Goal: Task Accomplishment & Management: Use online tool/utility

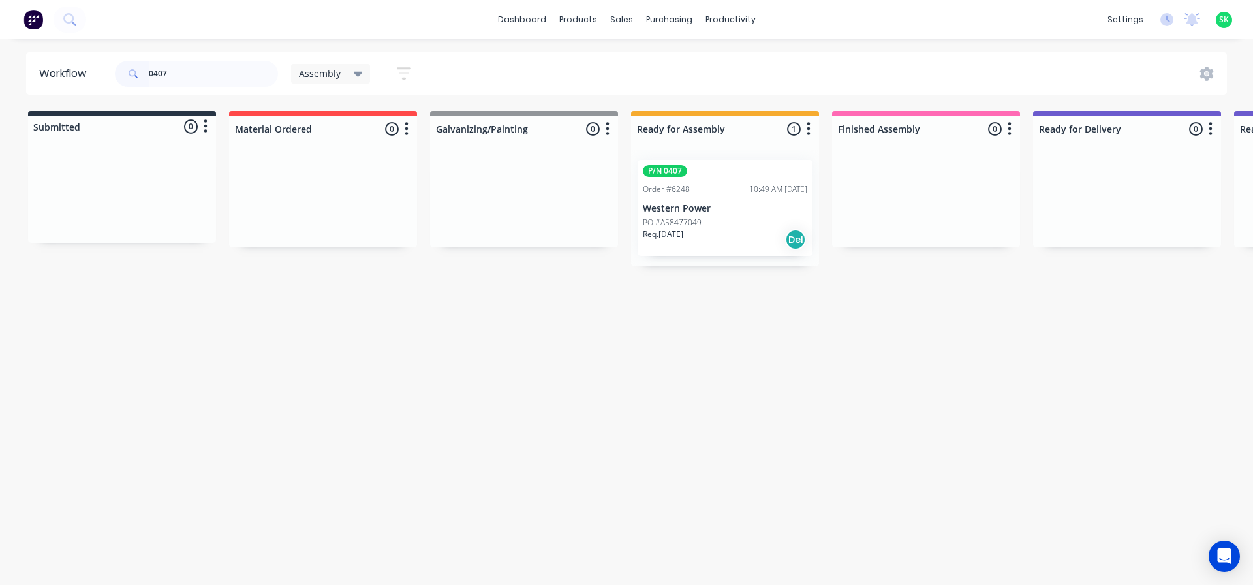
click at [706, 222] on div "PO #A58477049" at bounding box center [725, 223] width 164 height 12
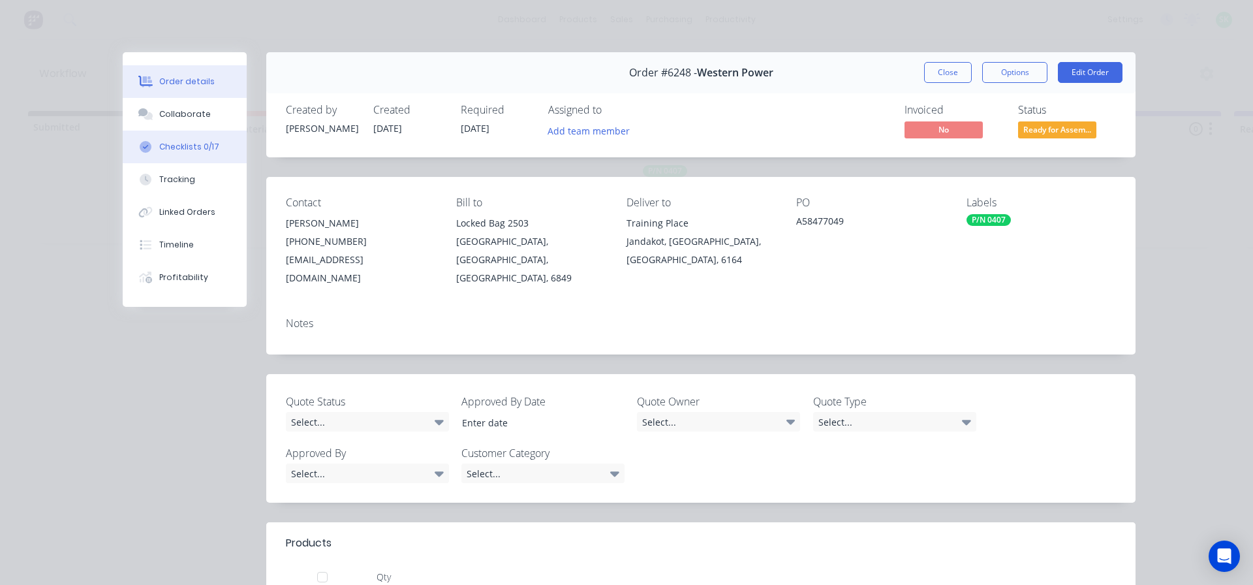
click at [208, 149] on div "Checklists 0/17" at bounding box center [189, 147] width 60 height 12
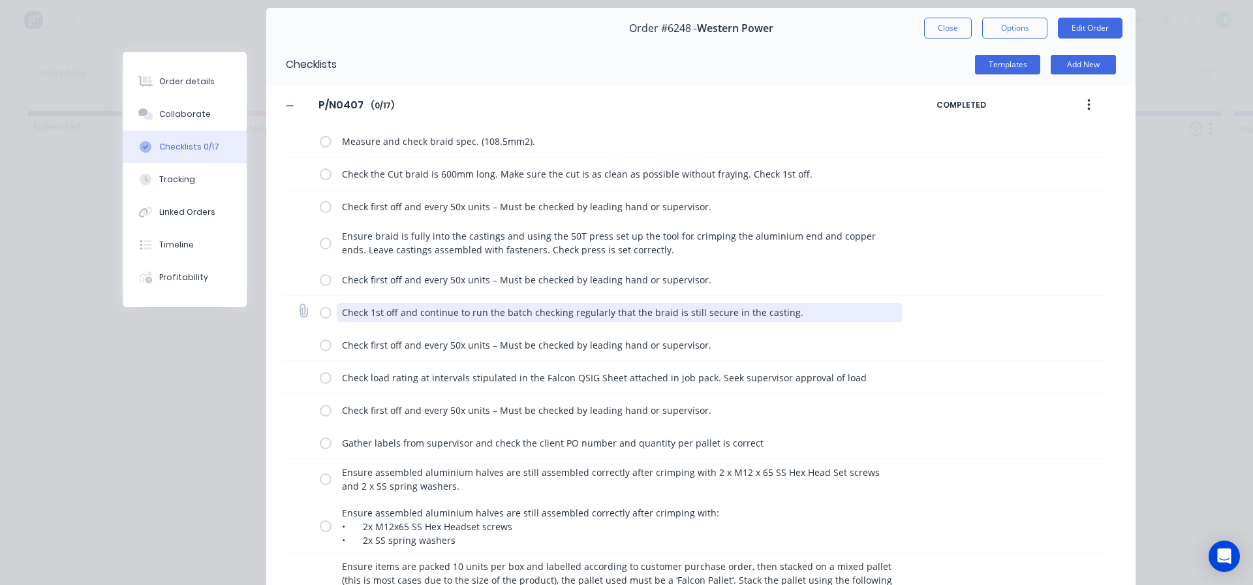
scroll to position [196, 0]
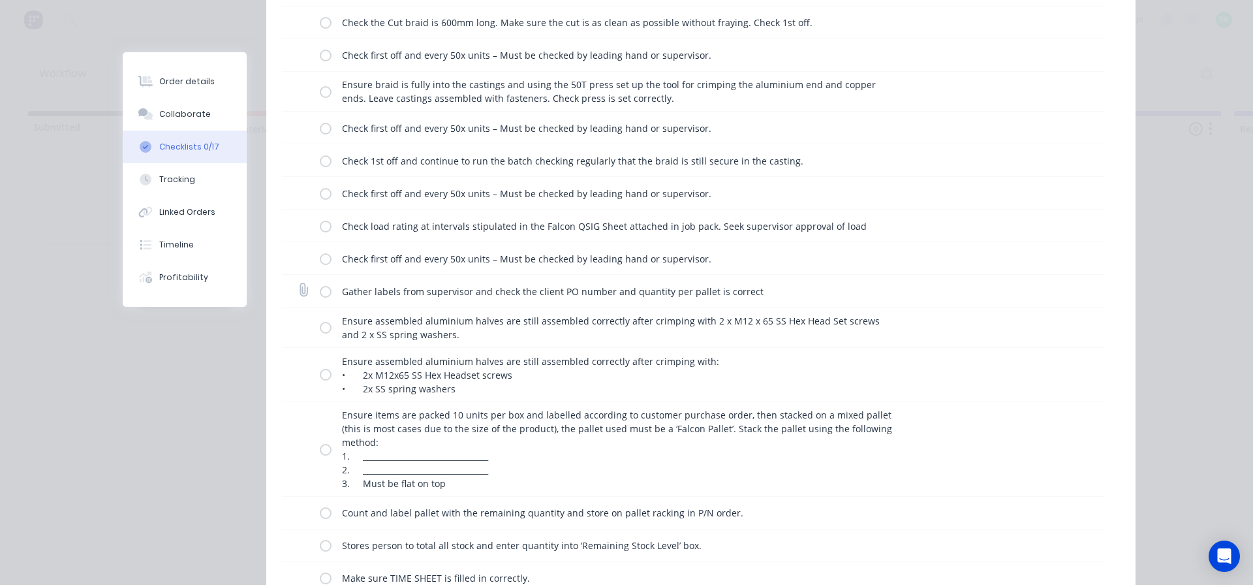
click at [320, 292] on label at bounding box center [326, 291] width 12 height 14
click at [0, 0] on input "checkbox" at bounding box center [0, 0] width 0 height 0
click at [323, 327] on label at bounding box center [326, 327] width 12 height 14
click at [0, 0] on input "checkbox" at bounding box center [0, 0] width 0 height 0
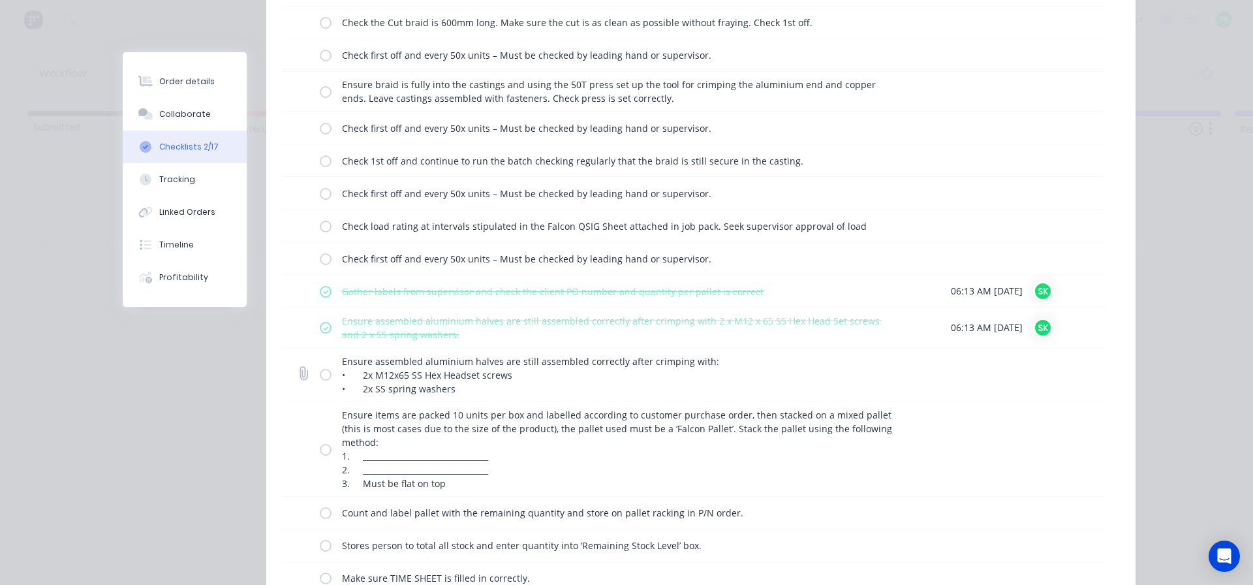
click at [320, 376] on label at bounding box center [326, 374] width 12 height 14
click at [0, 0] on input "checkbox" at bounding box center [0, 0] width 0 height 0
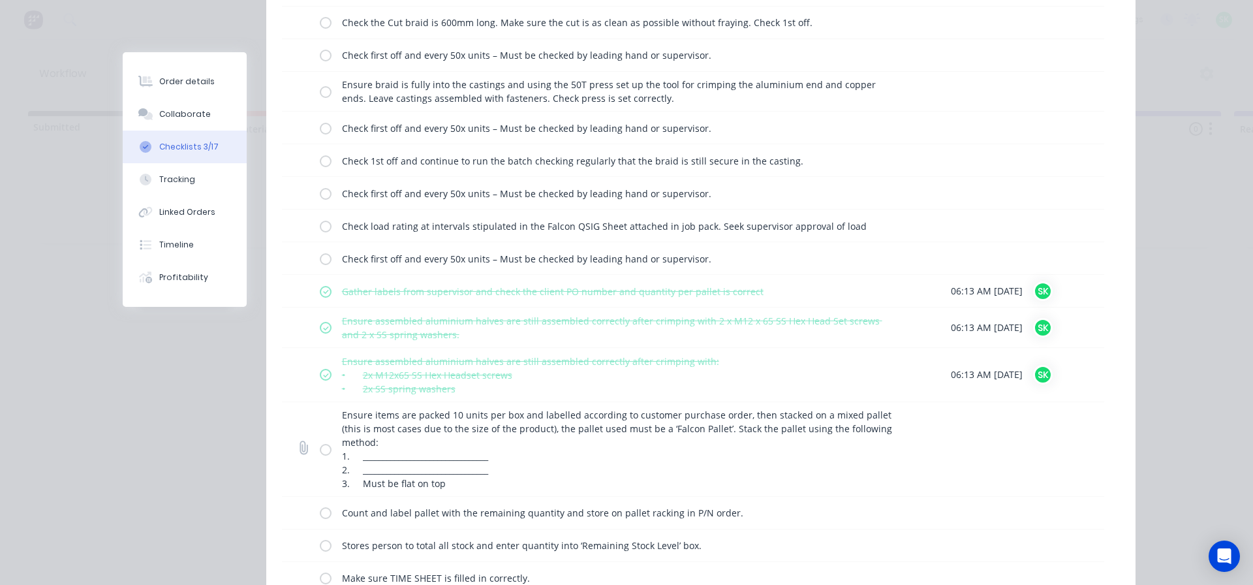
click at [325, 451] on label at bounding box center [326, 449] width 12 height 14
click at [0, 0] on input "checkbox" at bounding box center [0, 0] width 0 height 0
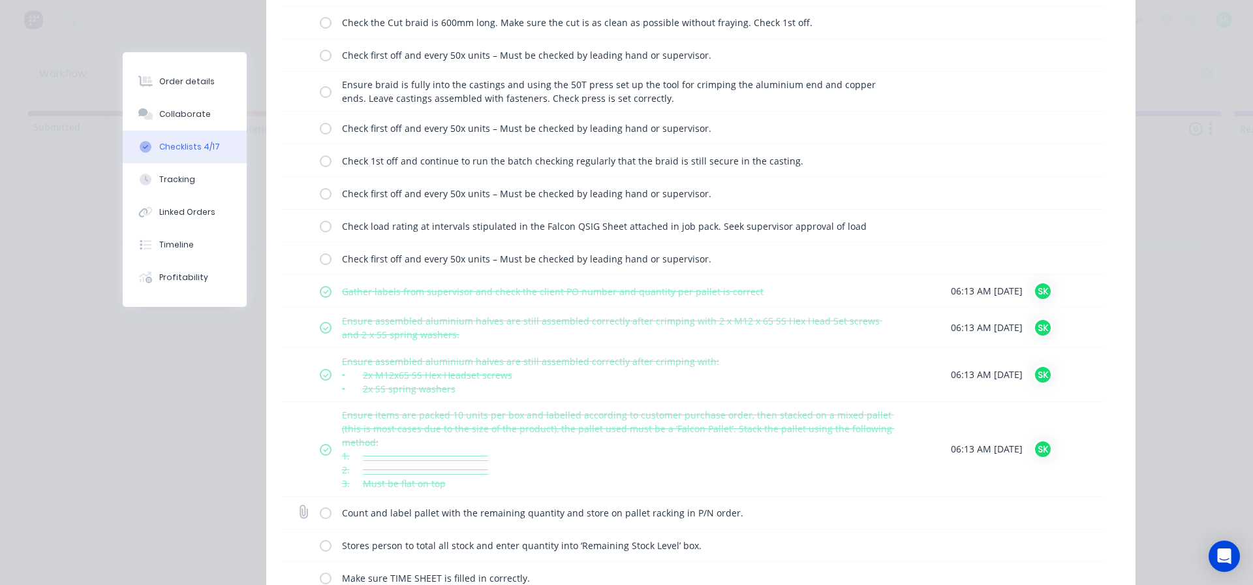
click at [320, 513] on label at bounding box center [326, 513] width 12 height 14
click at [0, 0] on input "checkbox" at bounding box center [0, 0] width 0 height 0
drag, startPoint x: 320, startPoint y: 543, endPoint x: 322, endPoint y: 551, distance: 8.1
click at [320, 547] on label at bounding box center [326, 545] width 12 height 14
click at [0, 0] on input "checkbox" at bounding box center [0, 0] width 0 height 0
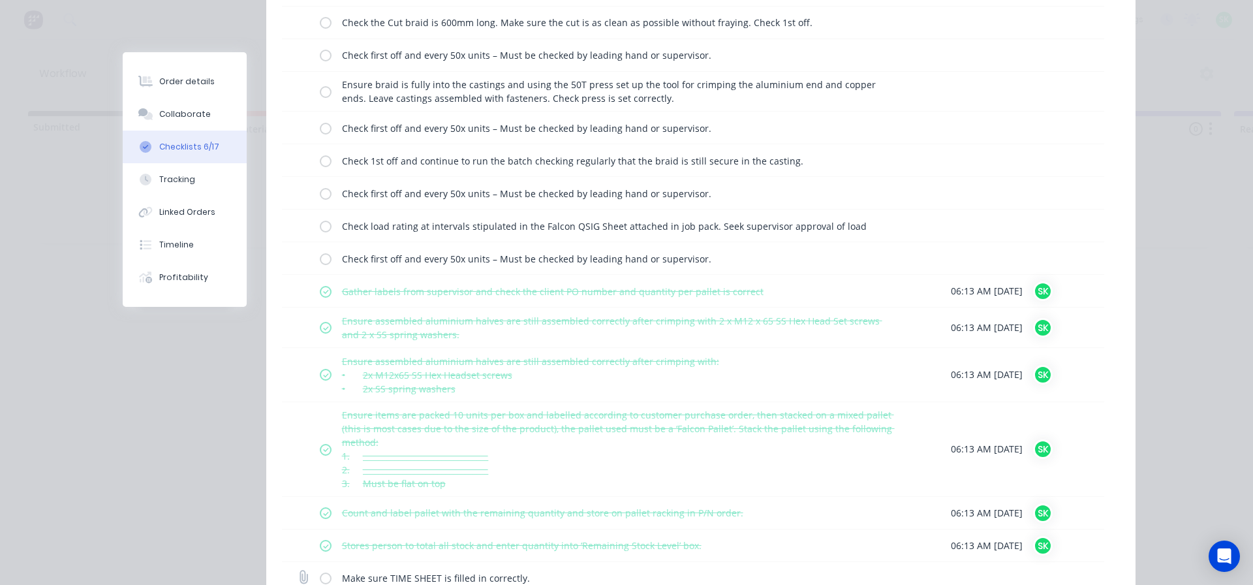
click at [323, 575] on label at bounding box center [326, 578] width 12 height 14
click at [0, 0] on input "checkbox" at bounding box center [0, 0] width 0 height 0
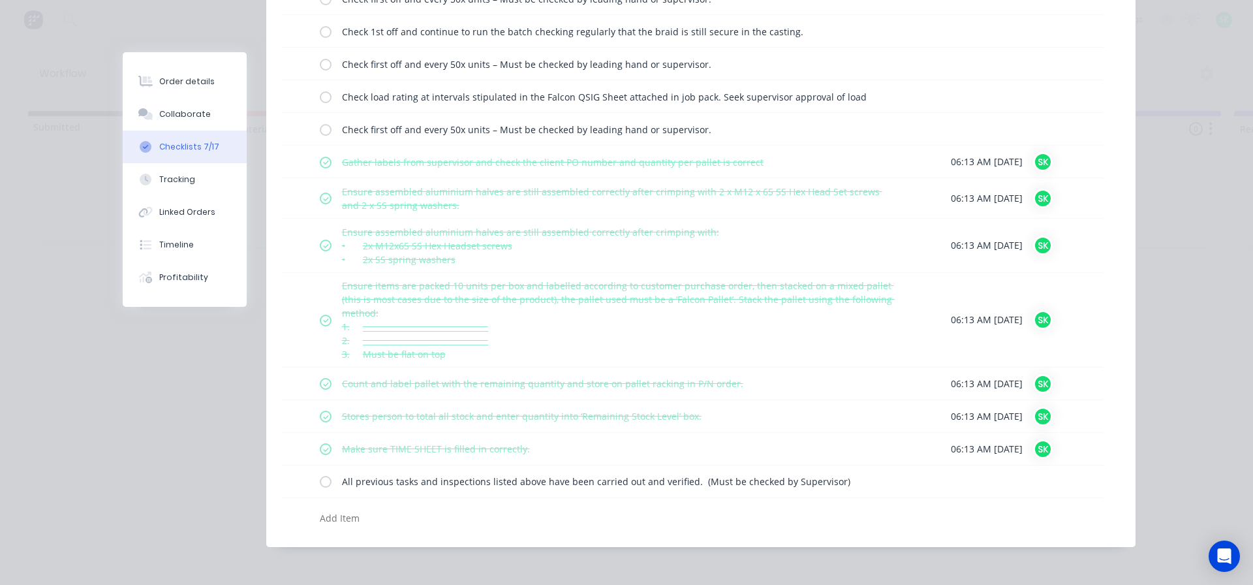
scroll to position [326, 0]
click at [320, 482] on label at bounding box center [326, 480] width 12 height 14
click at [0, 0] on input "checkbox" at bounding box center [0, 0] width 0 height 0
type textarea "x"
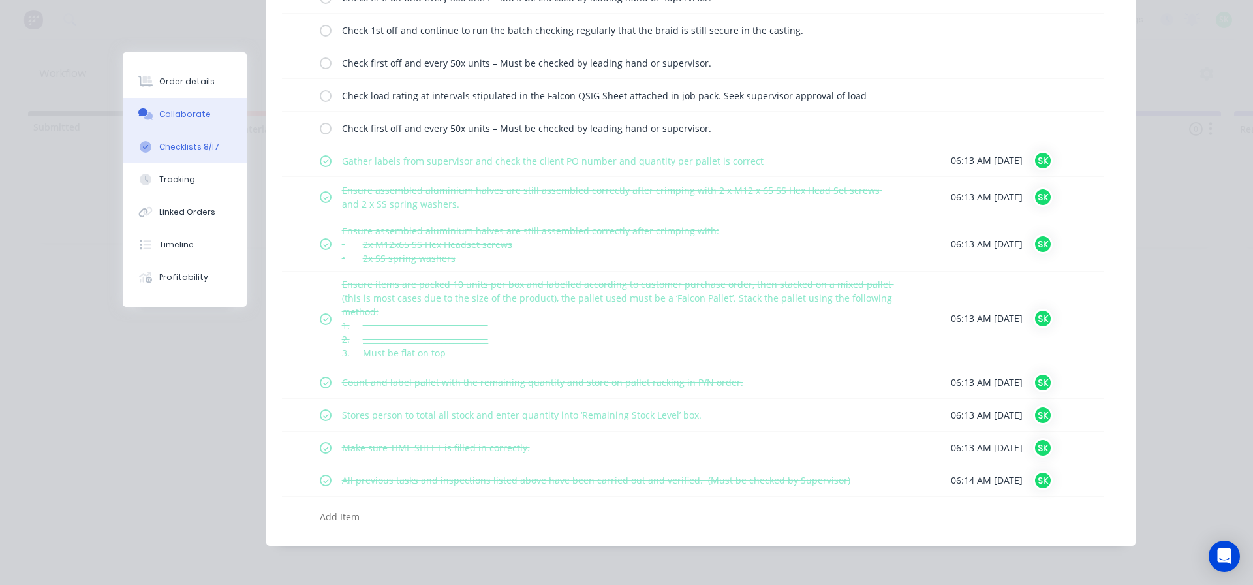
click at [197, 110] on div "Collaborate" at bounding box center [185, 114] width 52 height 12
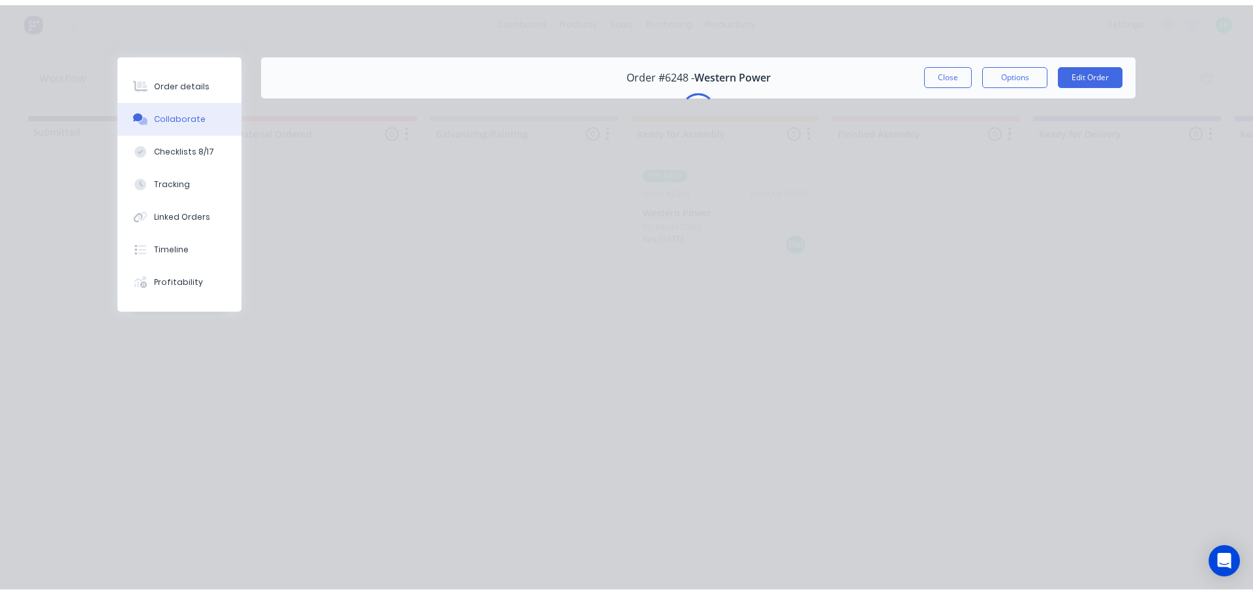
scroll to position [0, 0]
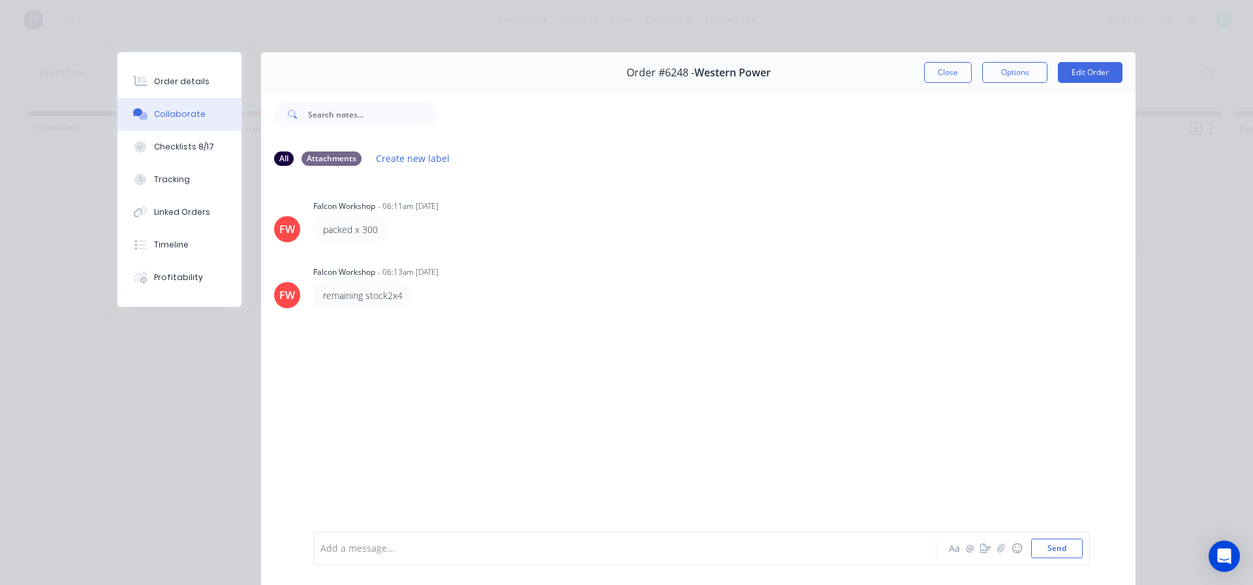
click at [401, 294] on div "remaining stock2x4" at bounding box center [362, 295] width 99 height 27
click at [360, 289] on div "remaining stock2x4" at bounding box center [363, 295] width 80 height 14
click at [329, 290] on div "remaining stock2x4" at bounding box center [363, 295] width 80 height 14
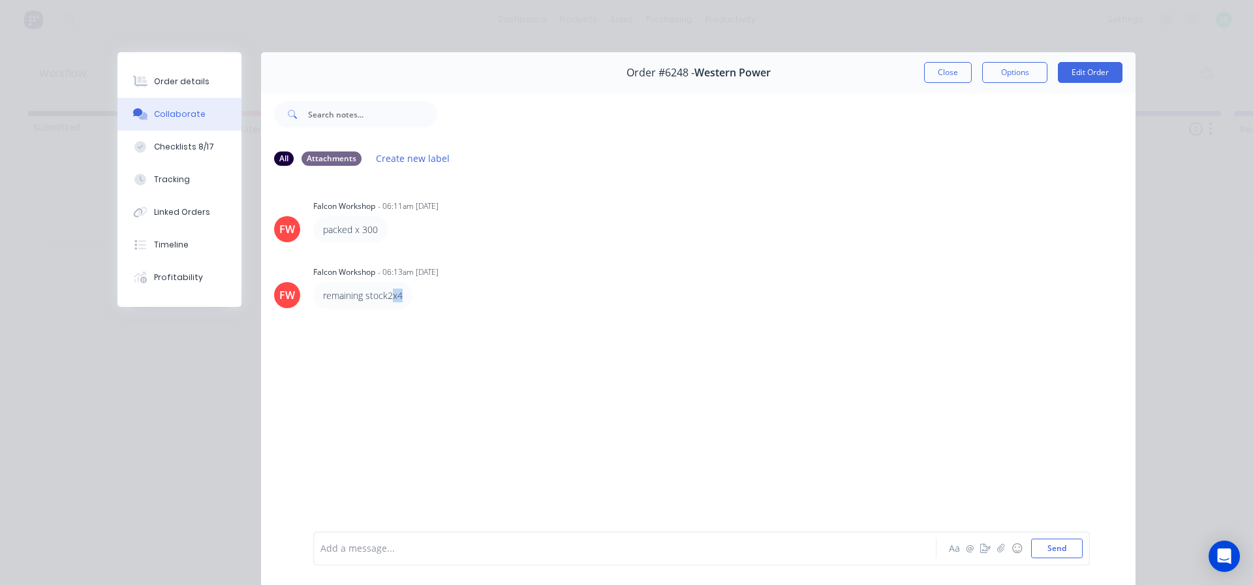
drag, startPoint x: 397, startPoint y: 296, endPoint x: 386, endPoint y: 295, distance: 10.5
click at [386, 295] on div "remaining stock2x4" at bounding box center [363, 295] width 80 height 14
click at [368, 548] on div at bounding box center [606, 548] width 571 height 14
click at [157, 176] on div "Tracking" at bounding box center [172, 180] width 36 height 12
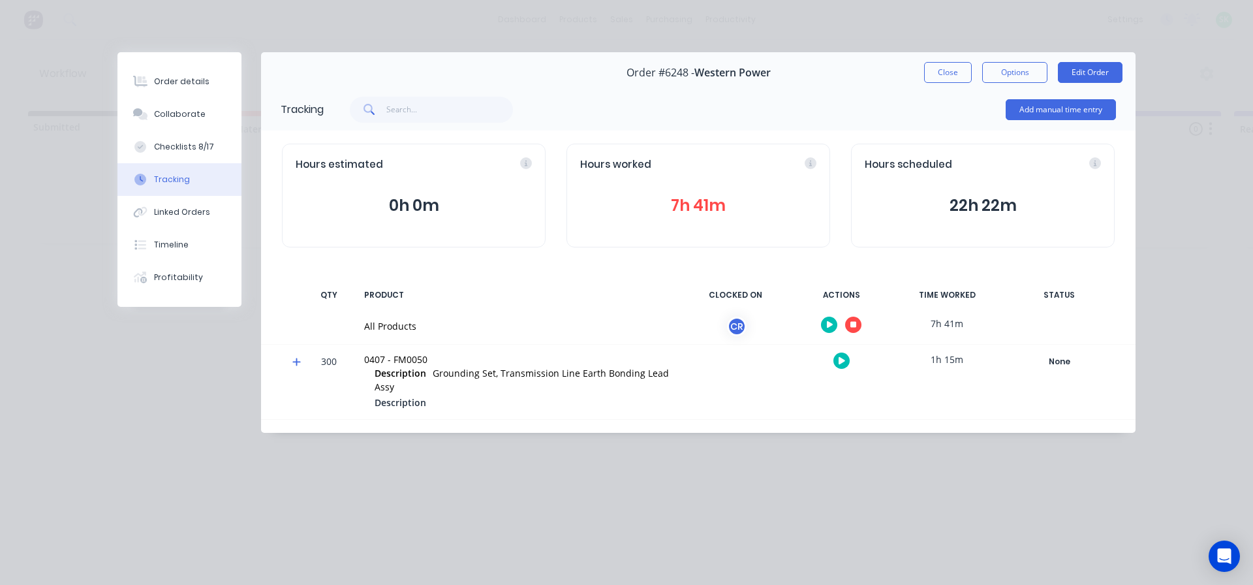
click at [725, 208] on button "7h 41m" at bounding box center [698, 205] width 236 height 25
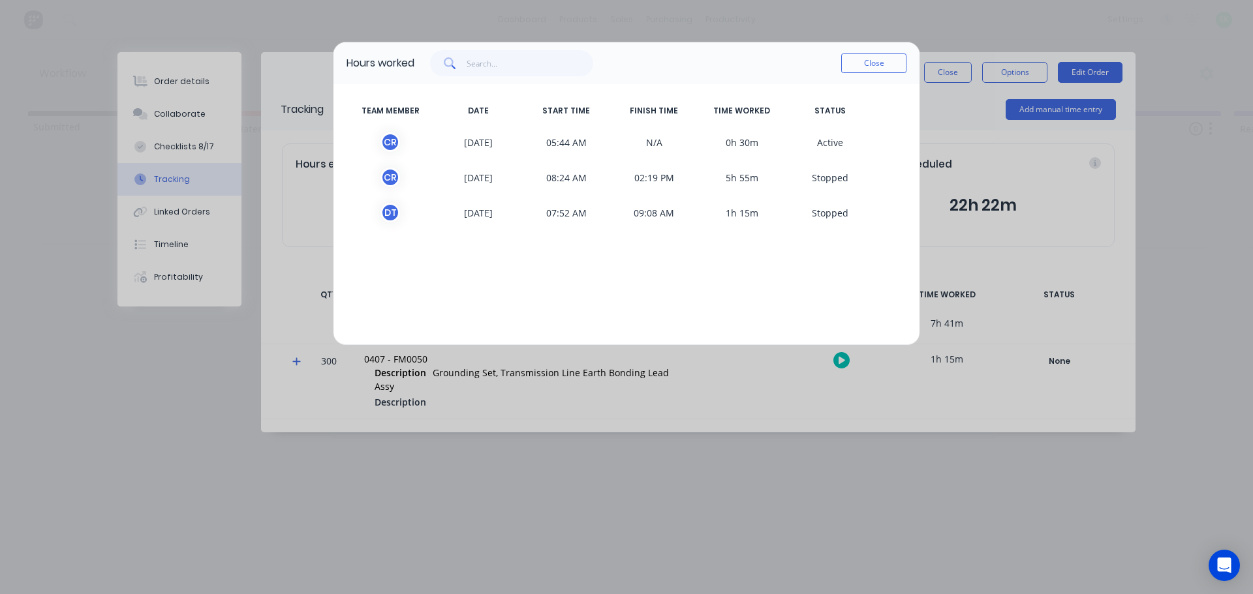
click at [876, 65] on button "Close" at bounding box center [873, 63] width 65 height 20
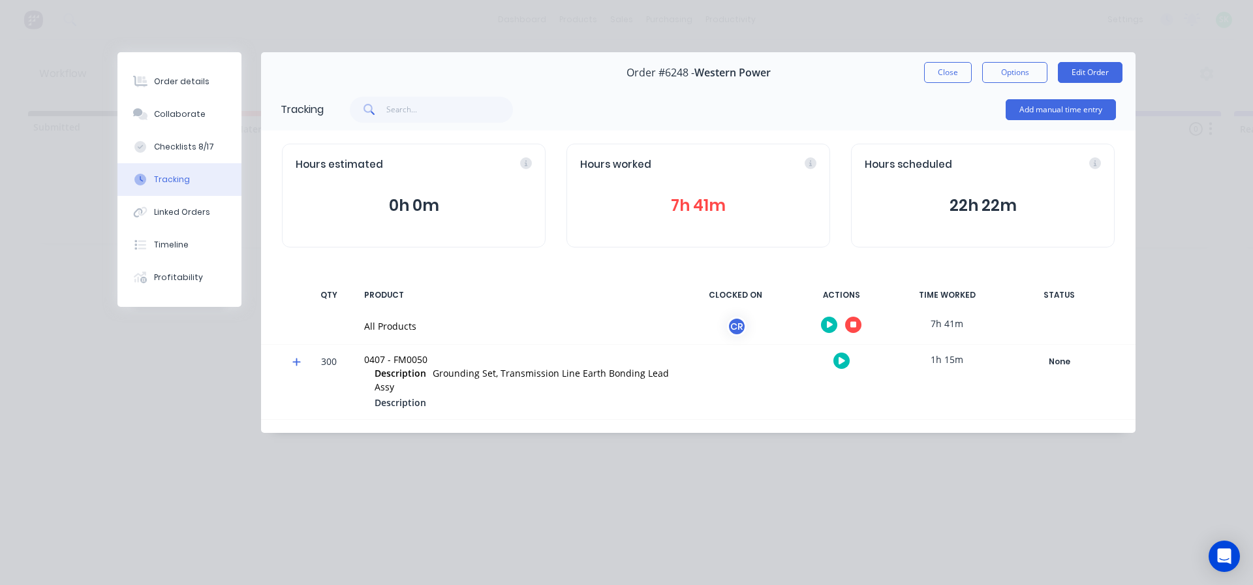
click at [859, 324] on button "button" at bounding box center [853, 324] width 16 height 16
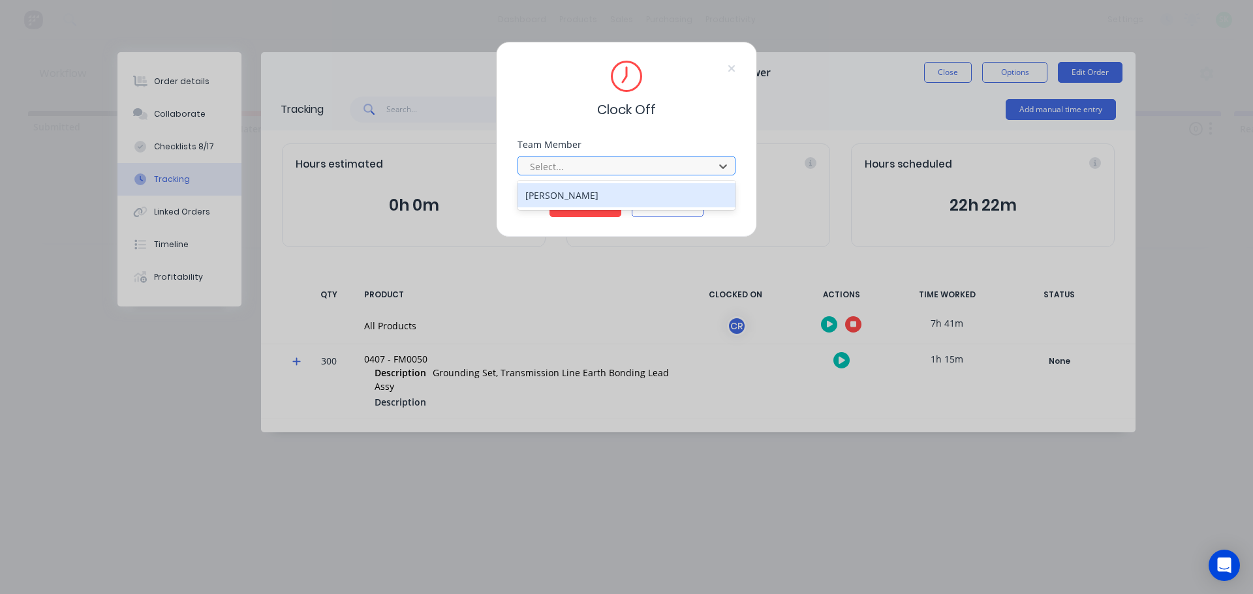
click at [714, 167] on div at bounding box center [722, 166] width 23 height 21
drag, startPoint x: 667, startPoint y: 183, endPoint x: 639, endPoint y: 187, distance: 27.7
click at [666, 183] on div "[PERSON_NAME]" at bounding box center [626, 195] width 218 height 24
click at [592, 207] on button "Clock Off" at bounding box center [585, 206] width 72 height 21
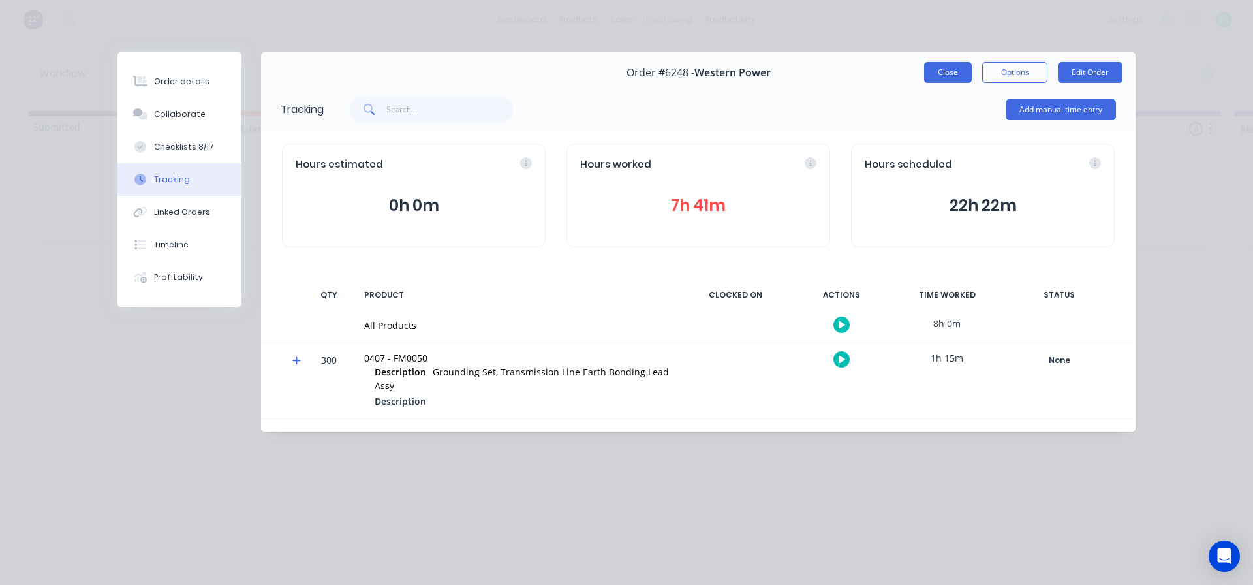
click at [953, 75] on button "Close" at bounding box center [948, 72] width 48 height 21
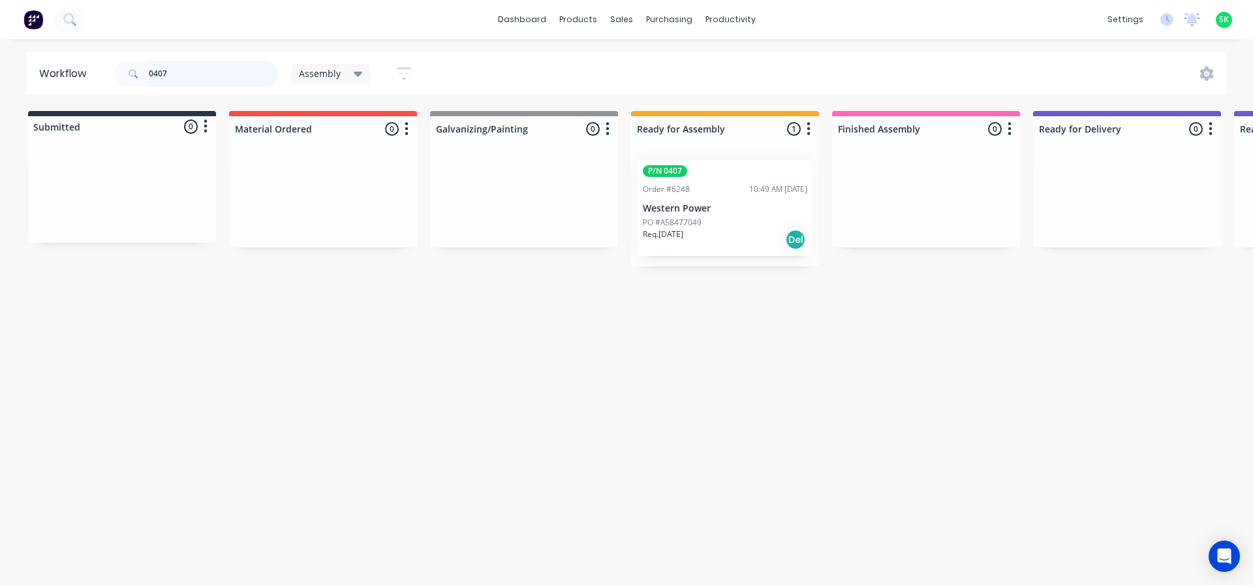
drag, startPoint x: 183, startPoint y: 81, endPoint x: 138, endPoint y: 76, distance: 44.6
click at [138, 76] on div "0407" at bounding box center [196, 74] width 163 height 26
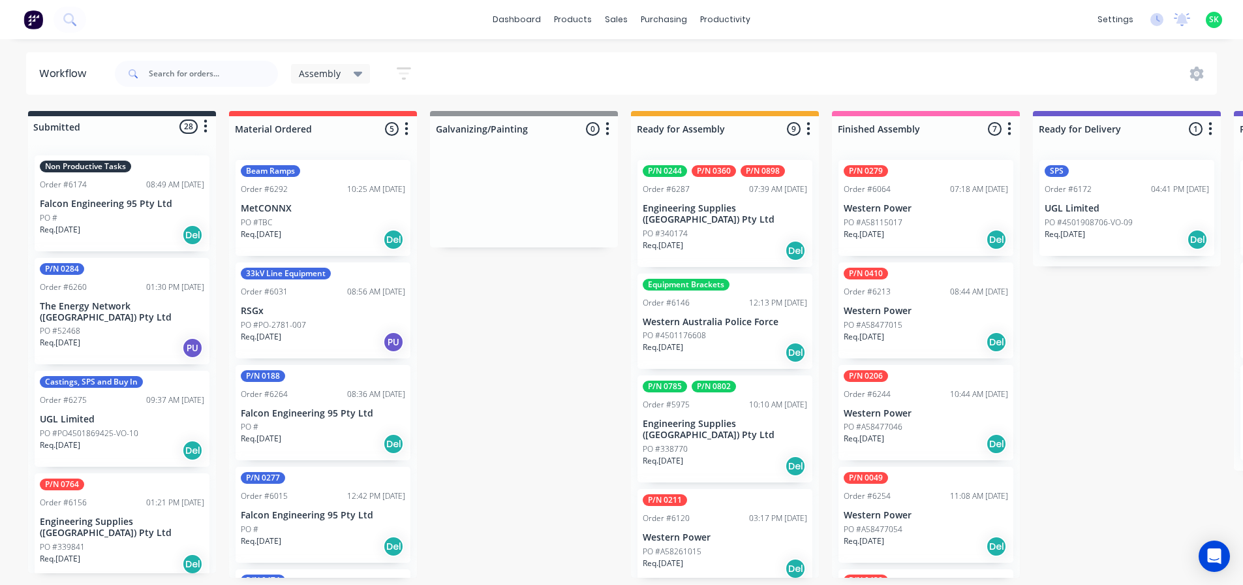
click at [715, 228] on div "PO #340174" at bounding box center [725, 234] width 164 height 12
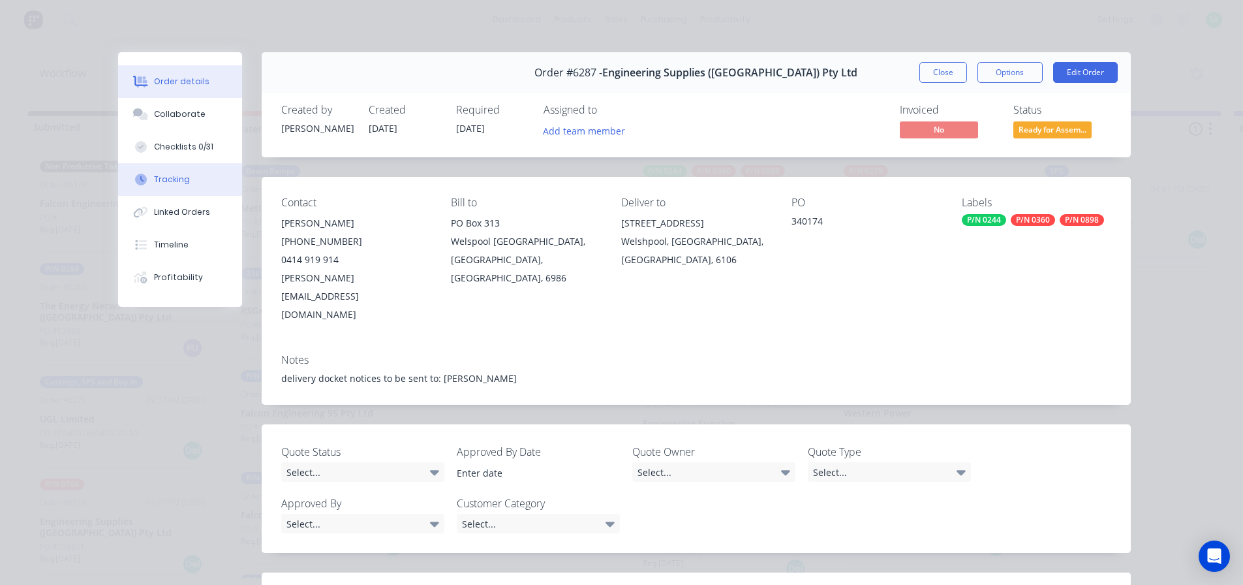
click at [199, 174] on button "Tracking" at bounding box center [180, 179] width 124 height 33
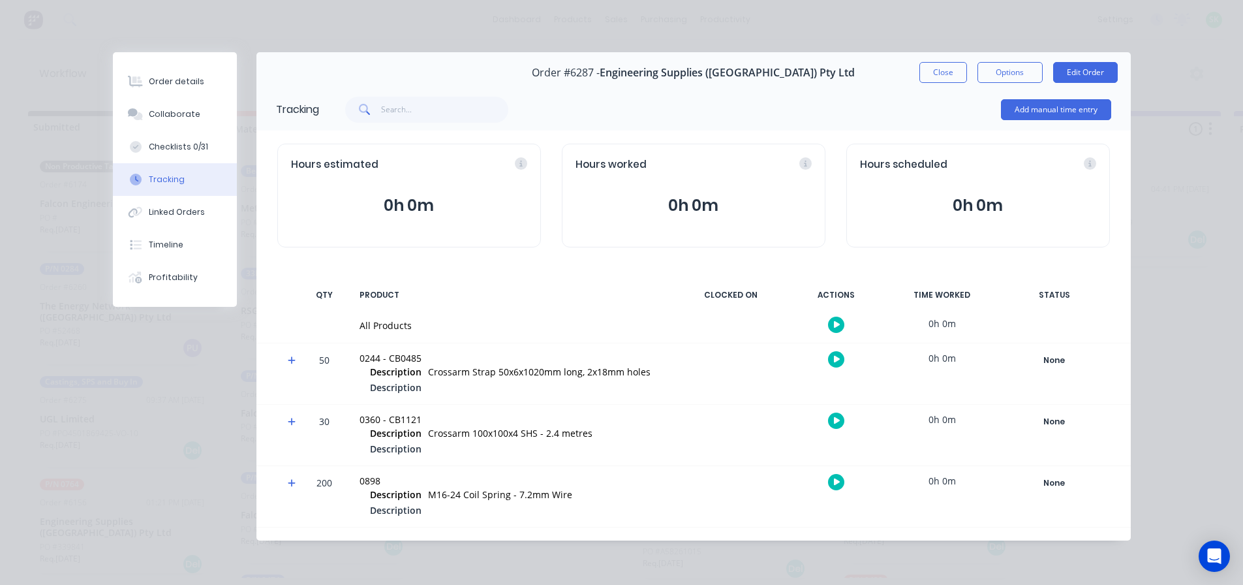
click at [834, 322] on icon "button" at bounding box center [837, 324] width 7 height 7
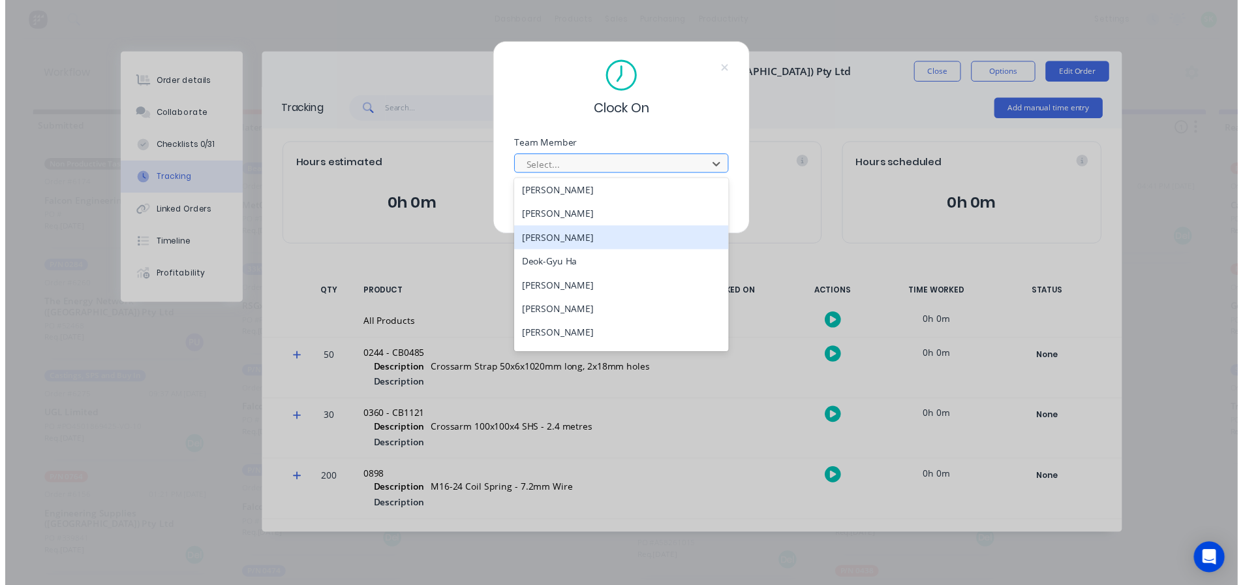
scroll to position [130, 0]
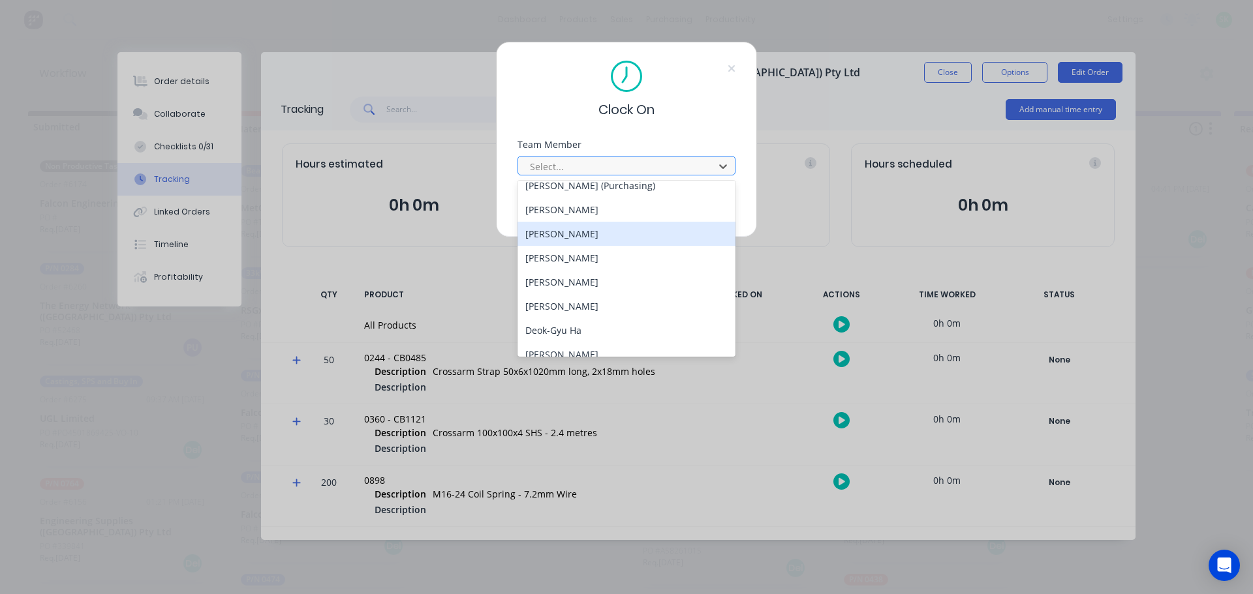
click at [573, 237] on div "[PERSON_NAME]" at bounding box center [626, 234] width 218 height 24
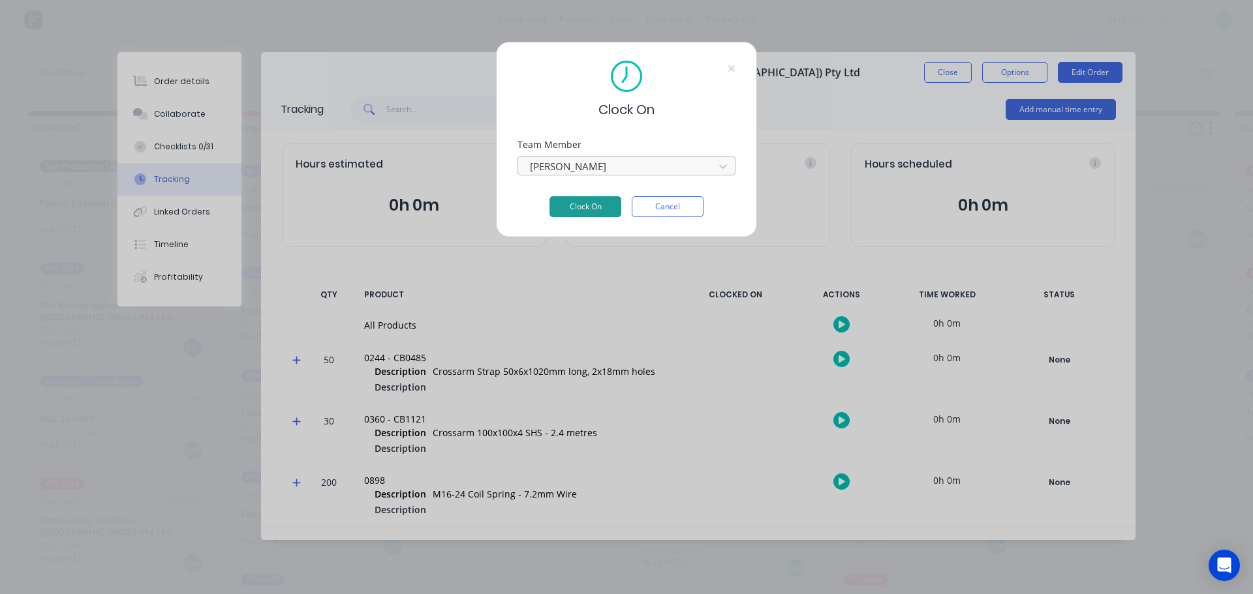
click at [578, 209] on button "Clock On" at bounding box center [585, 206] width 72 height 21
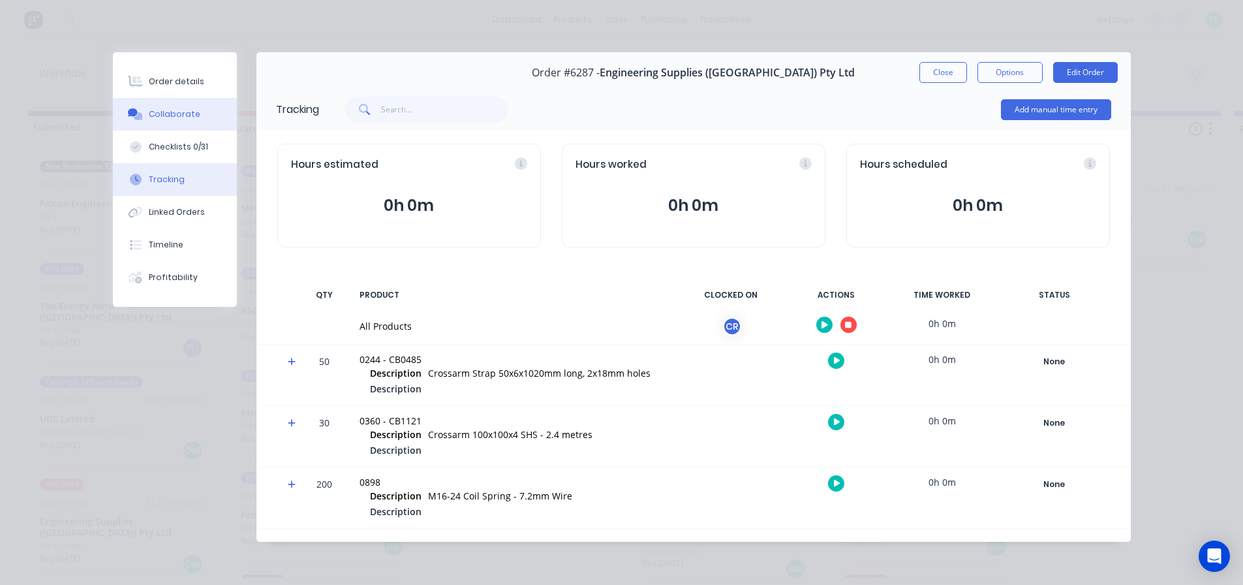
click at [172, 114] on div "Collaborate" at bounding box center [175, 114] width 52 height 12
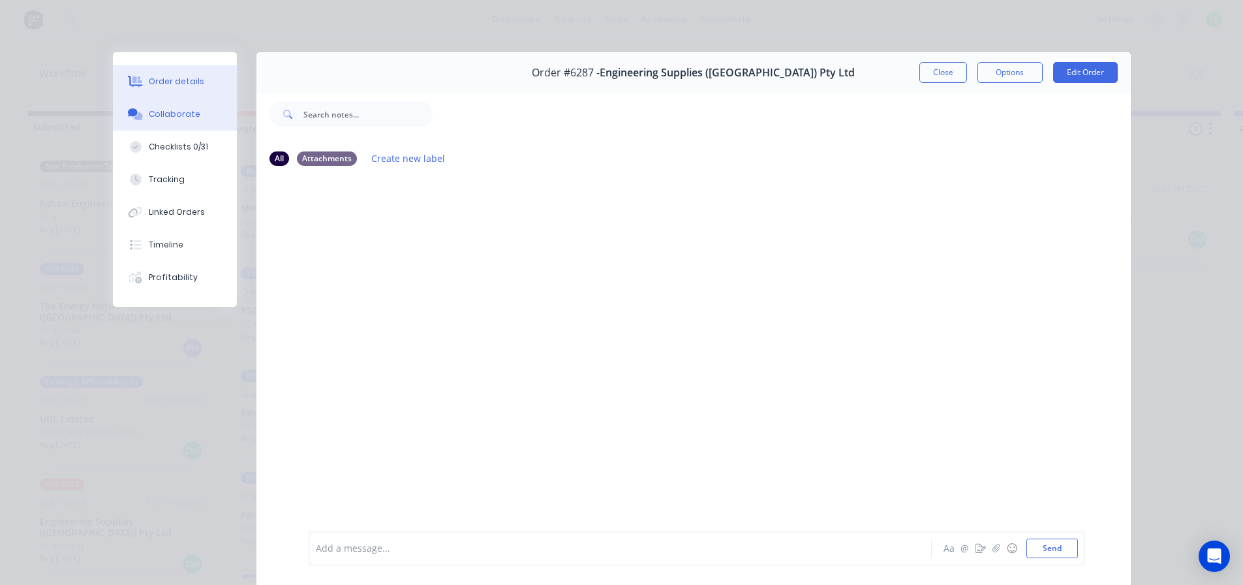
click at [178, 89] on button "Order details" at bounding box center [175, 81] width 124 height 33
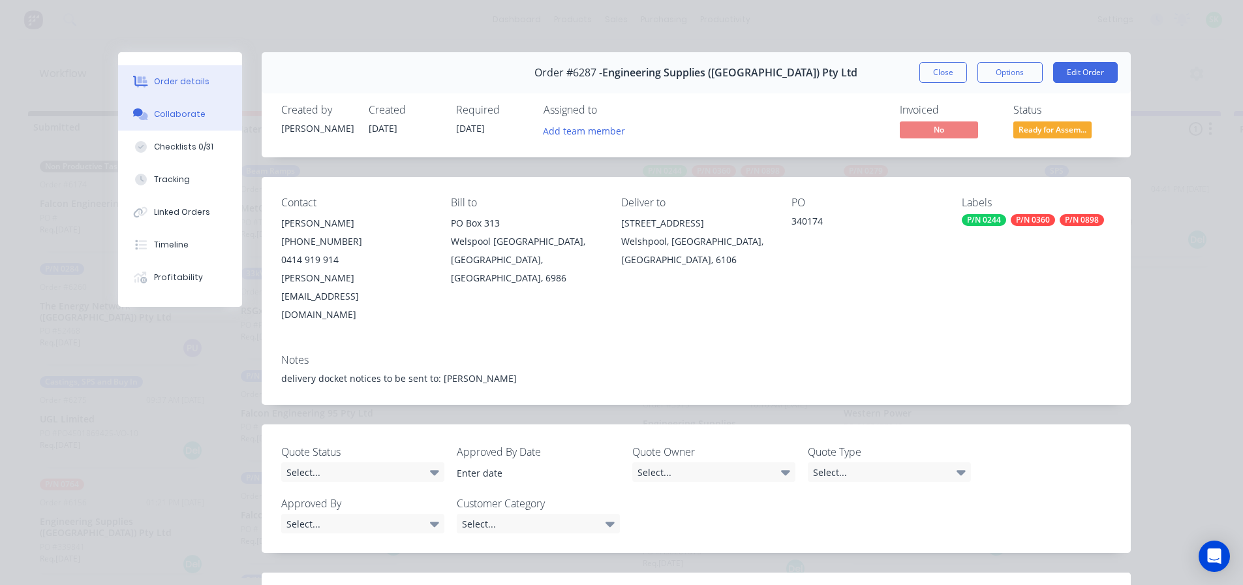
click at [183, 113] on div "Collaborate" at bounding box center [180, 114] width 52 height 12
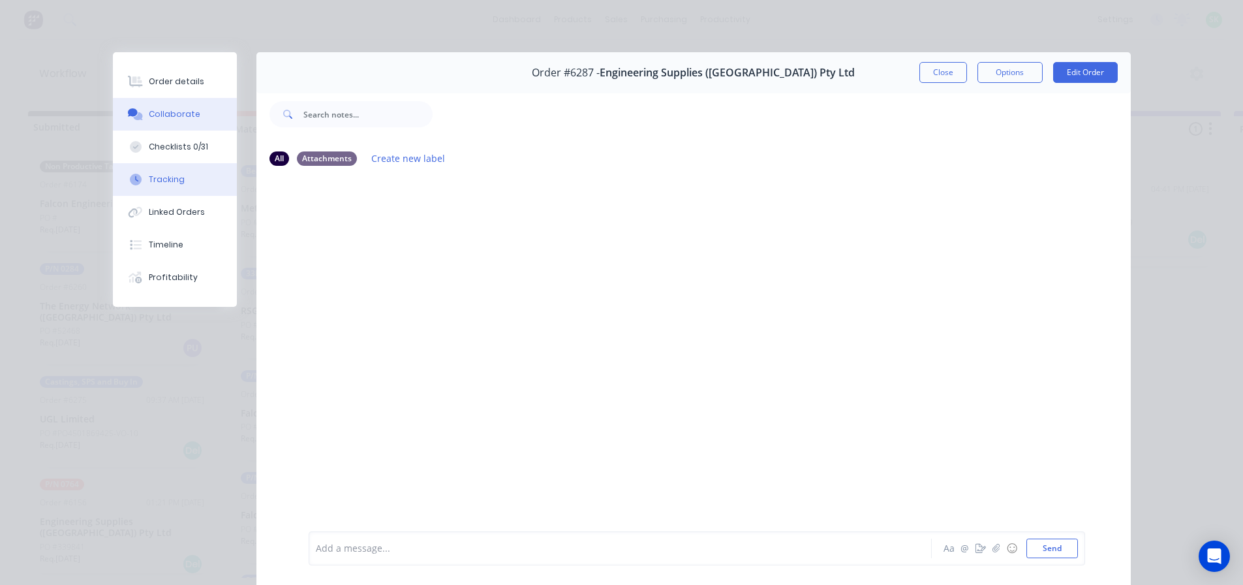
click at [185, 176] on button "Tracking" at bounding box center [175, 179] width 124 height 33
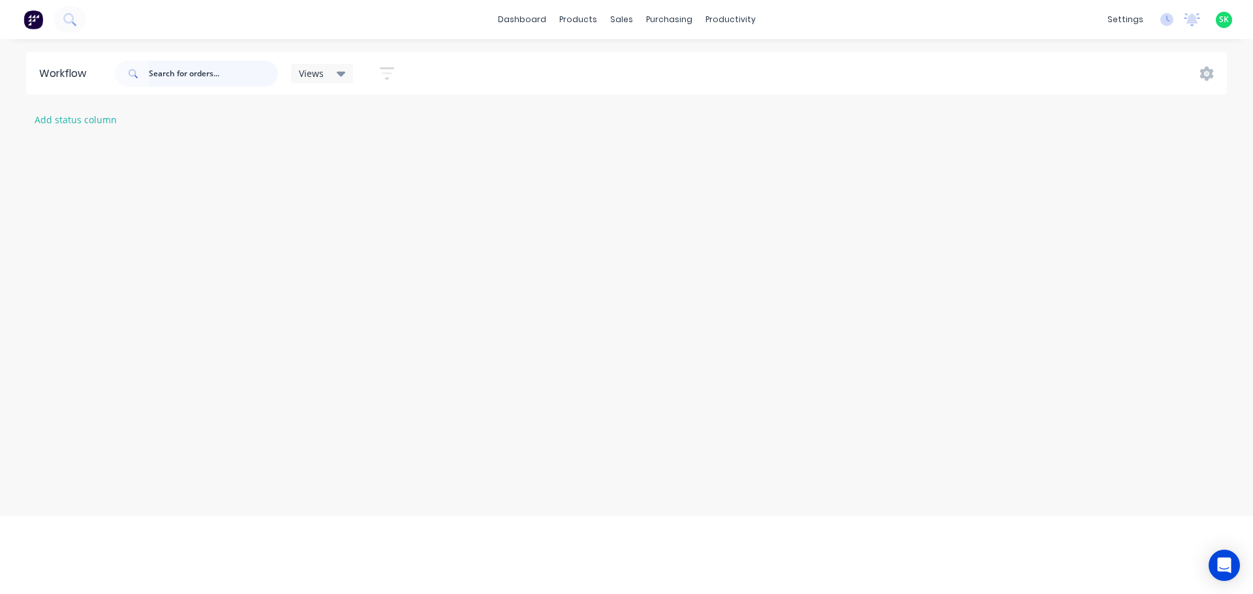
click at [159, 76] on input "text" at bounding box center [213, 74] width 129 height 26
type input "617"
drag, startPoint x: 161, startPoint y: 78, endPoint x: 24, endPoint y: 55, distance: 139.0
click at [24, 55] on div "Workflow 4 Assembly Save new view None edit Assembly (Default) edit Fabrication…" at bounding box center [626, 73] width 1253 height 42
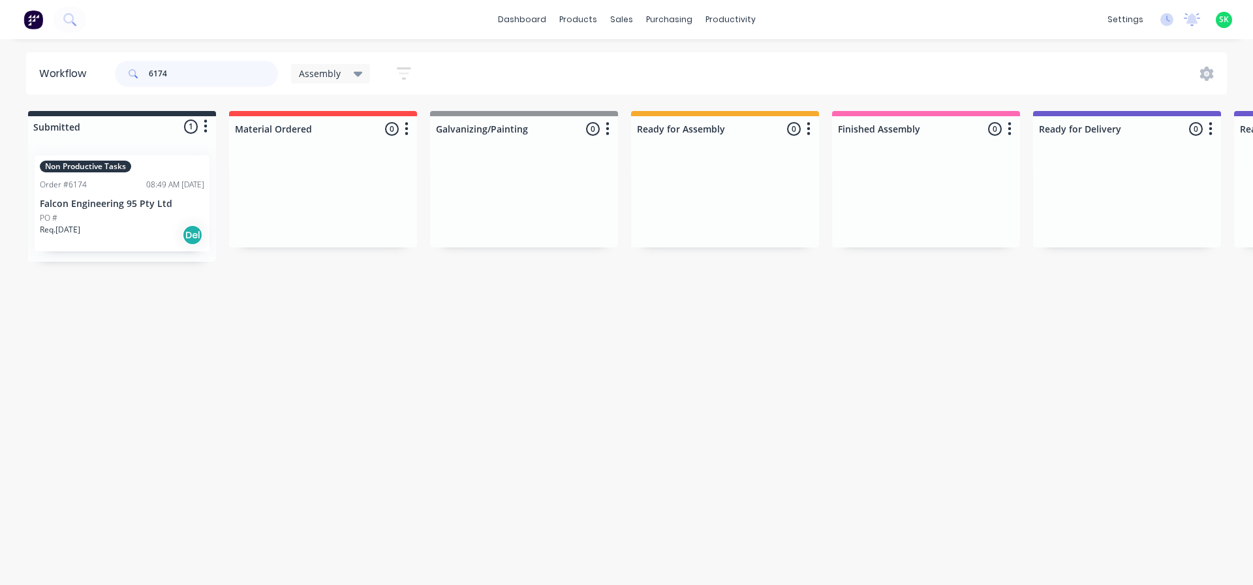
type input "6174"
click at [159, 211] on div "Non Productive Tasks Order #6174 08:49 AM [DATE] Falcon Engineering 95 Pty Ltd …" at bounding box center [122, 203] width 175 height 96
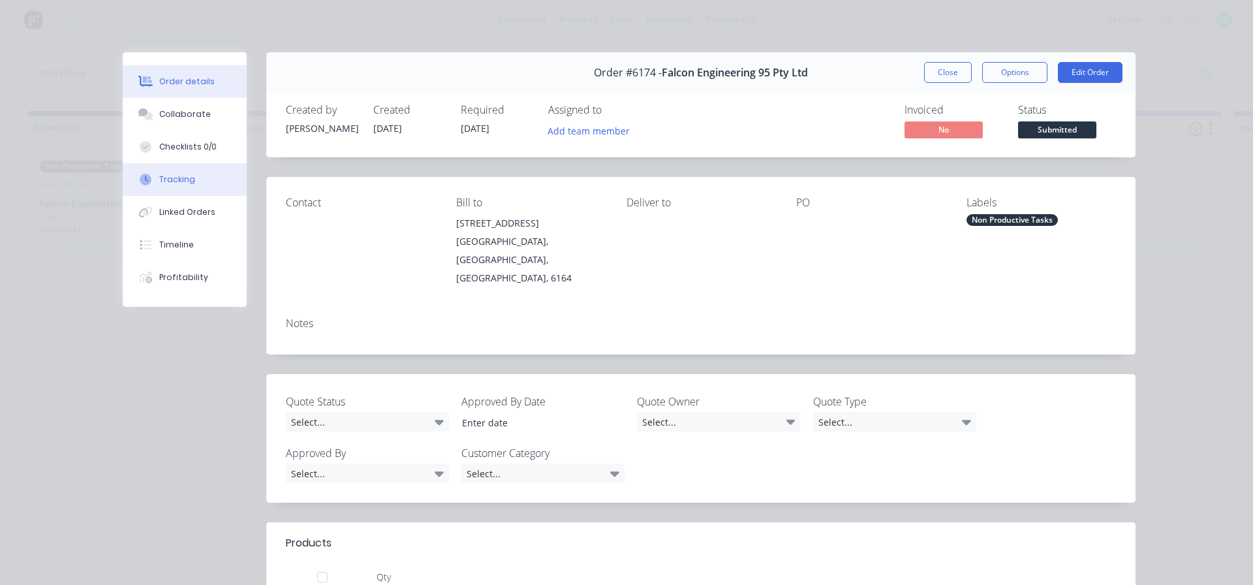
click at [178, 185] on div "Tracking" at bounding box center [177, 180] width 36 height 12
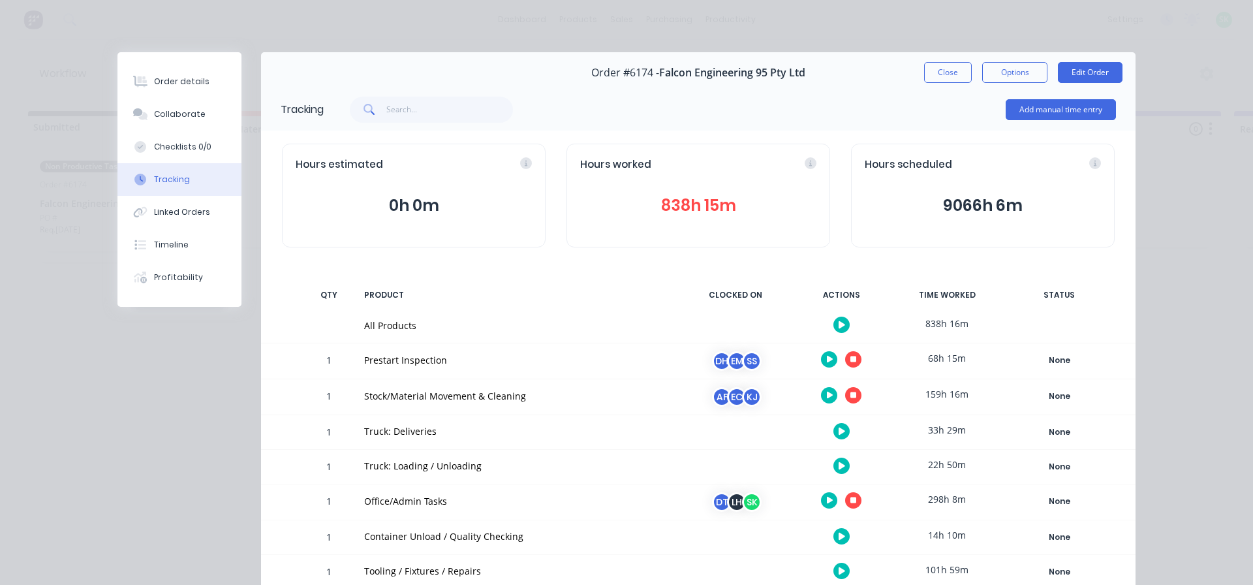
click at [845, 361] on button "button" at bounding box center [853, 359] width 16 height 16
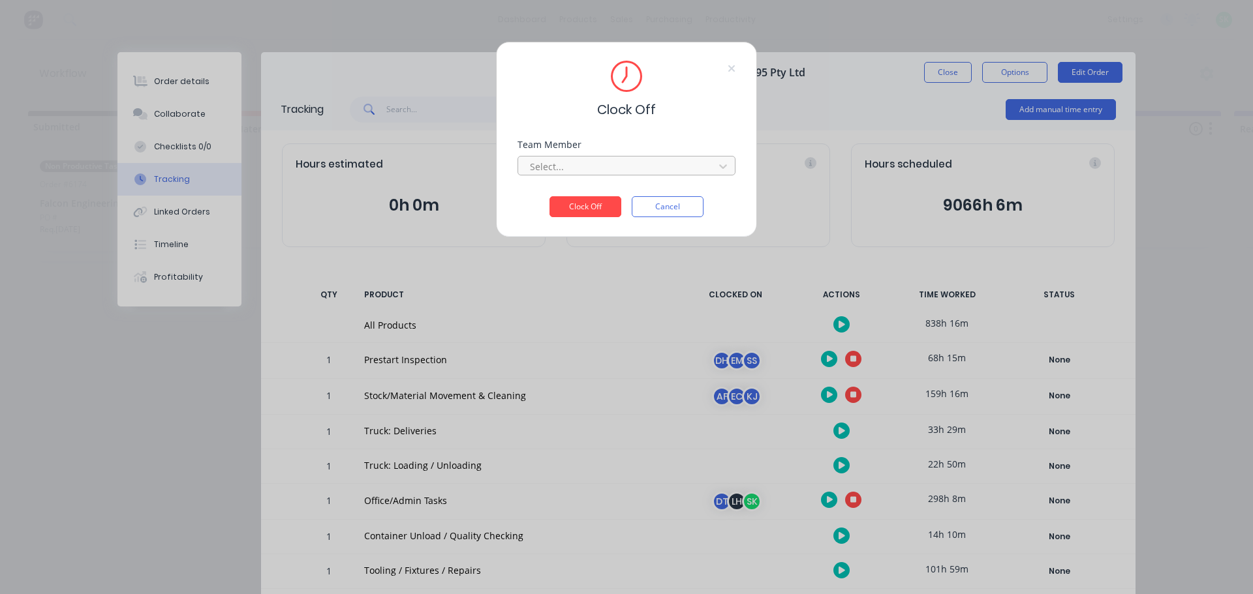
click at [679, 159] on div at bounding box center [617, 167] width 179 height 16
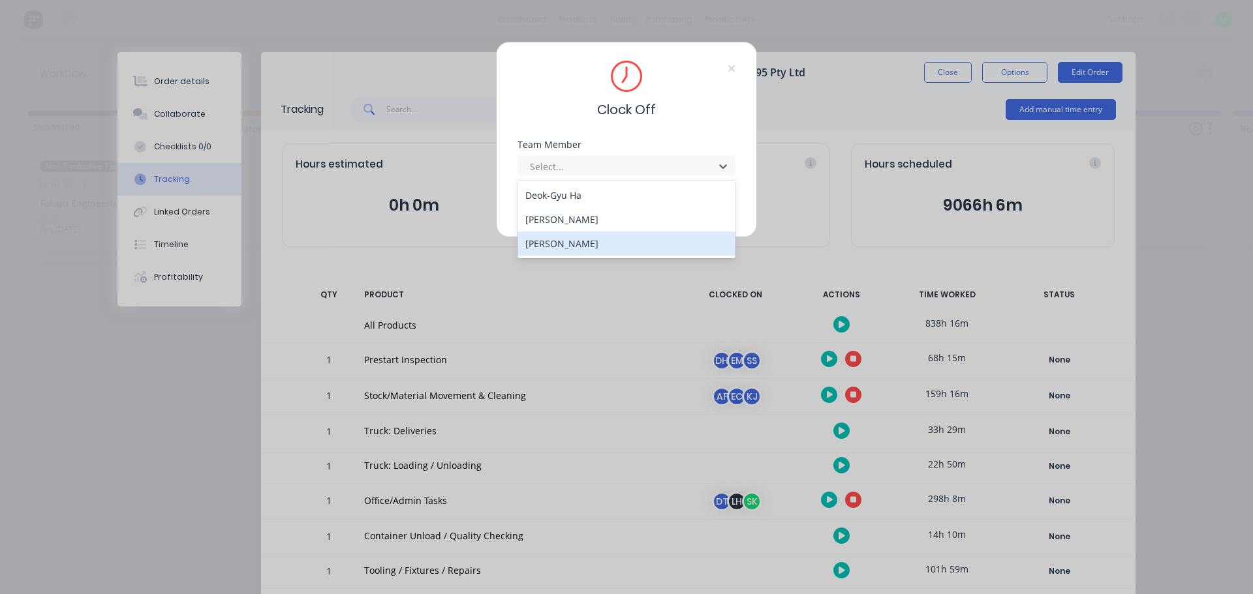
click at [602, 245] on div "[PERSON_NAME]" at bounding box center [626, 244] width 218 height 24
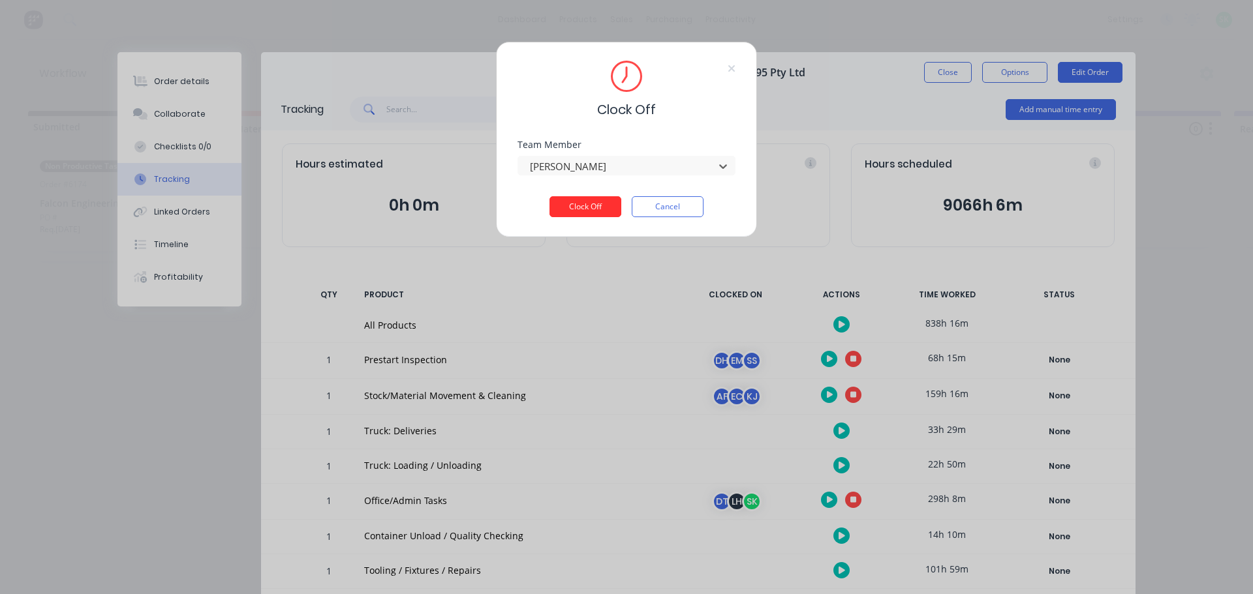
click at [602, 209] on button "Clock Off" at bounding box center [585, 206] width 72 height 21
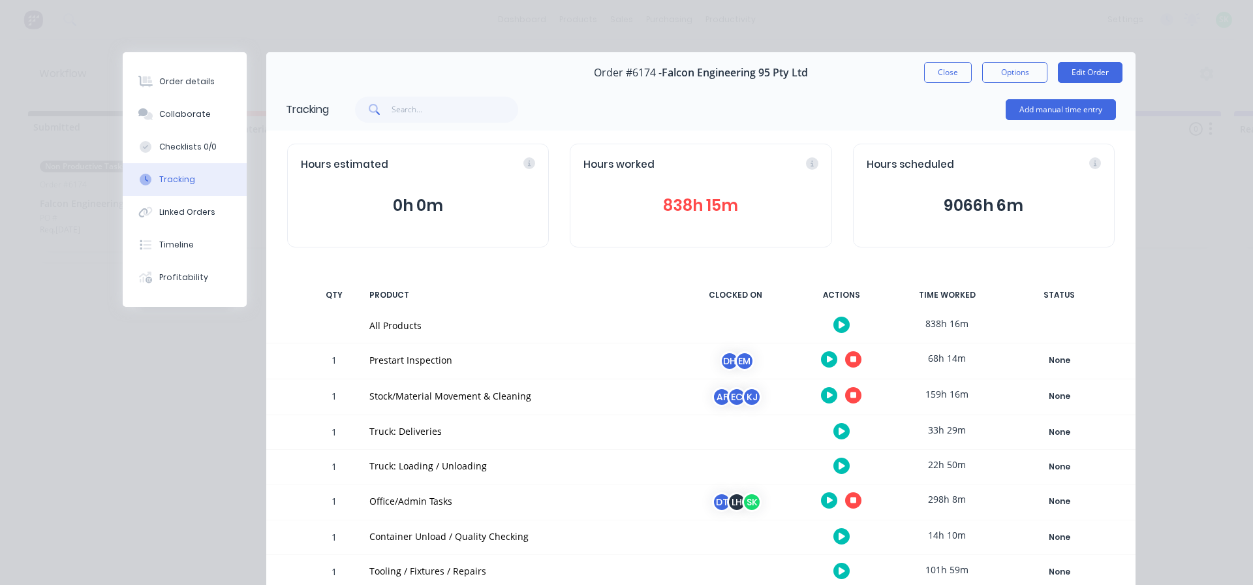
click at [838, 466] on icon "button" at bounding box center [841, 465] width 7 height 7
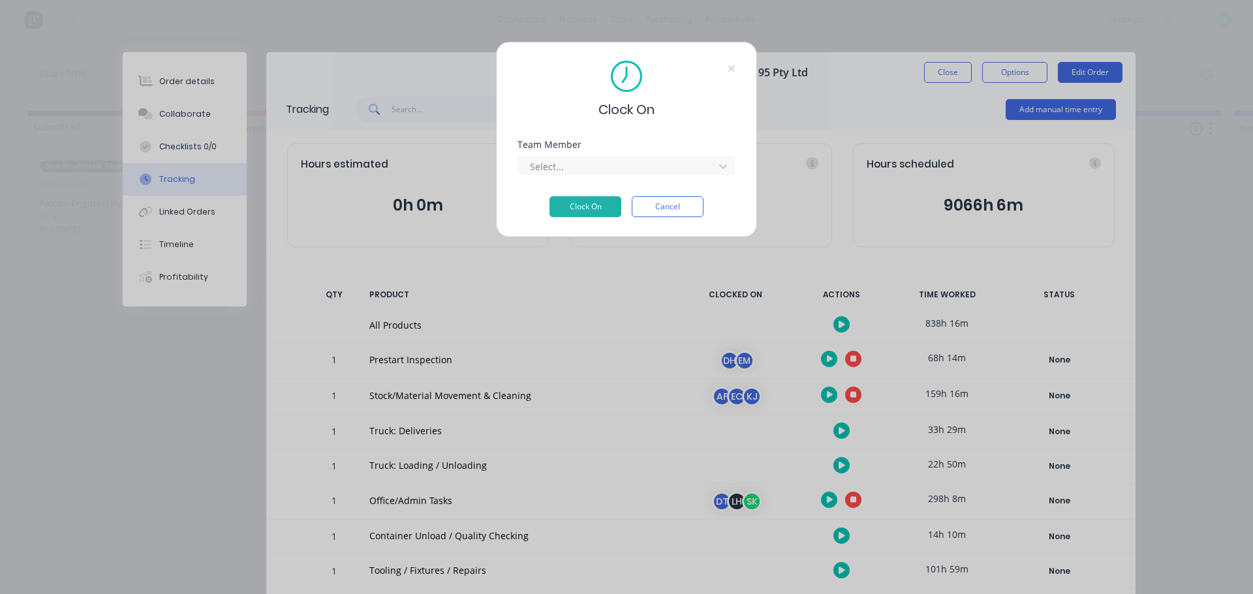
click at [647, 177] on div "Team Member Select..." at bounding box center [626, 168] width 218 height 56
click at [642, 166] on div at bounding box center [617, 167] width 179 height 16
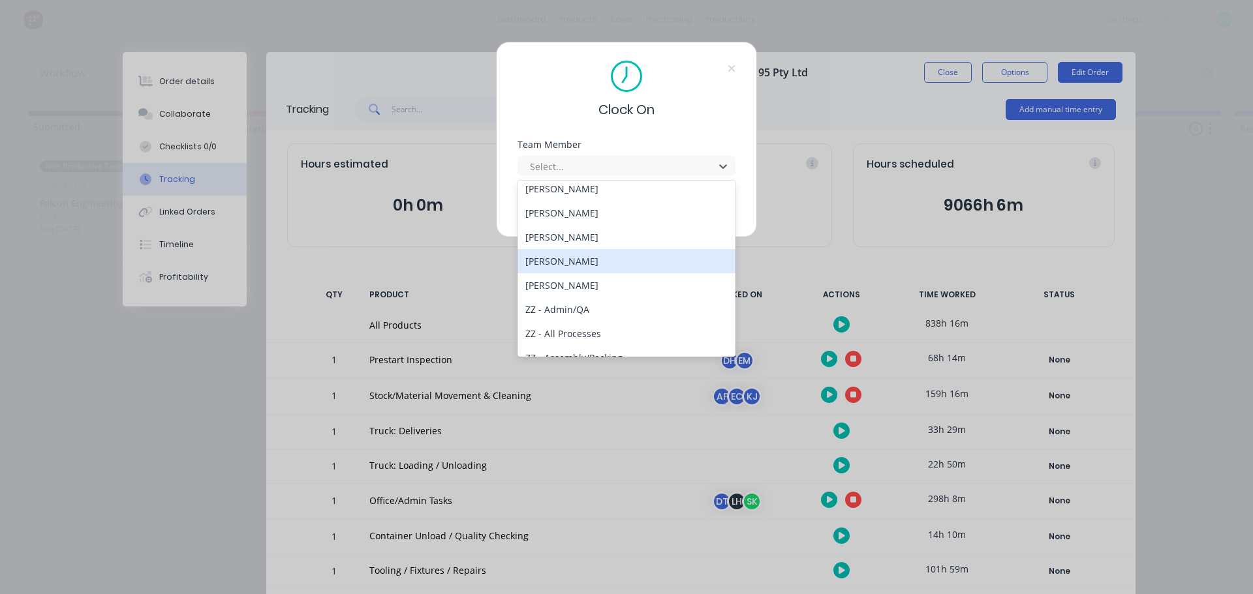
scroll to position [652, 0]
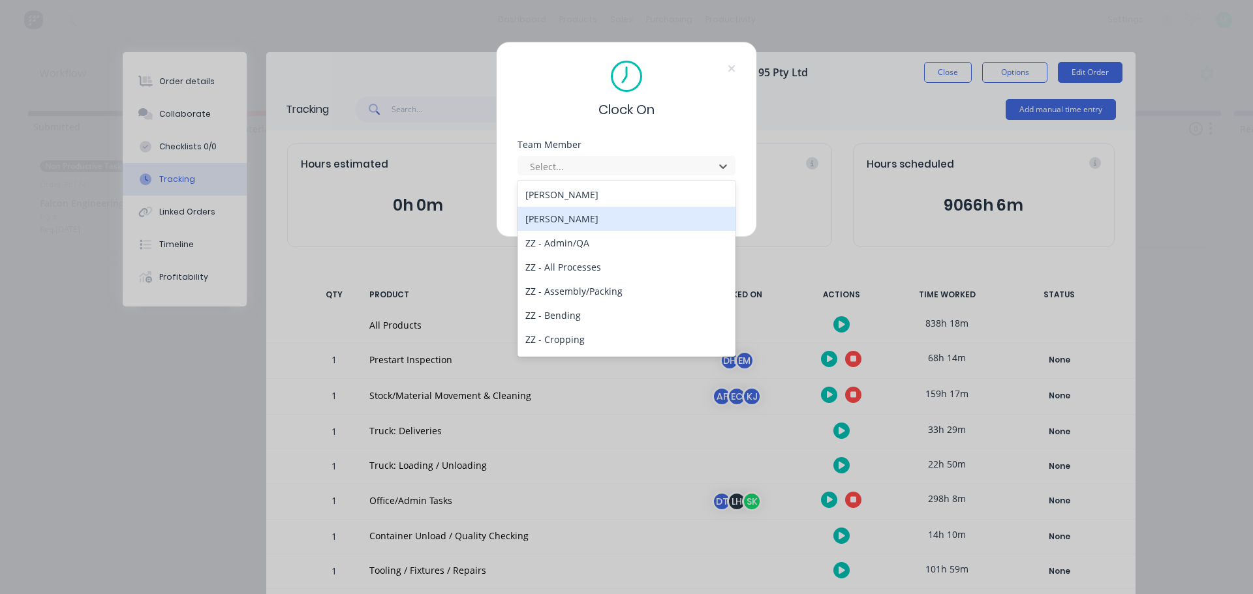
click at [585, 218] on div "[PERSON_NAME]" at bounding box center [626, 219] width 218 height 24
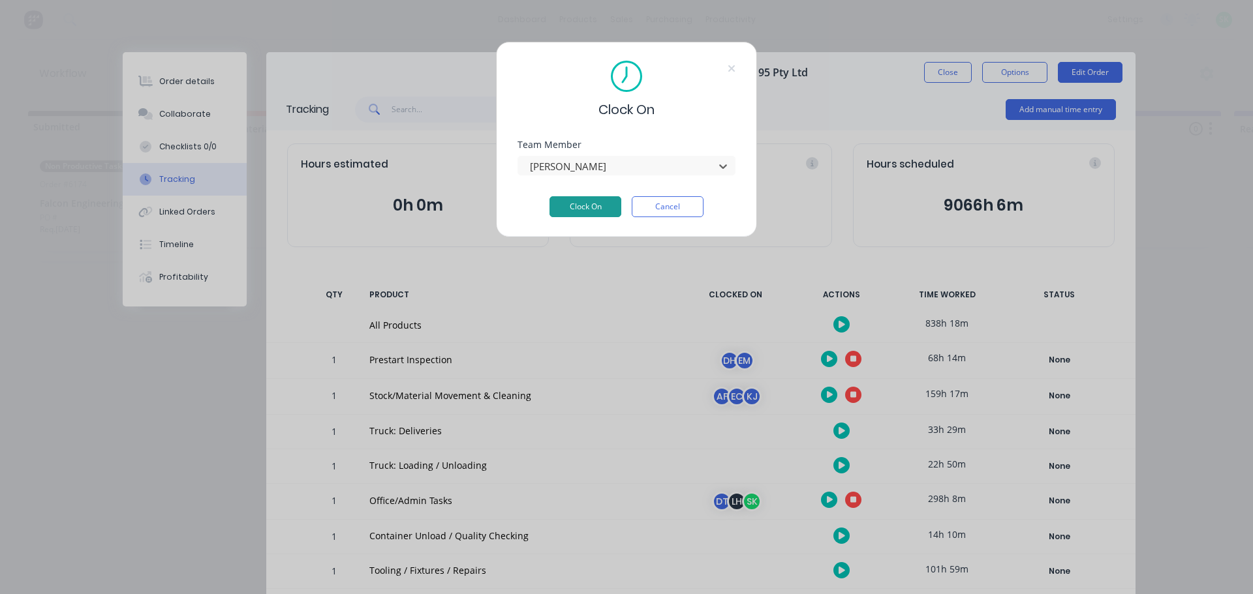
click at [584, 201] on button "Clock On" at bounding box center [585, 206] width 72 height 21
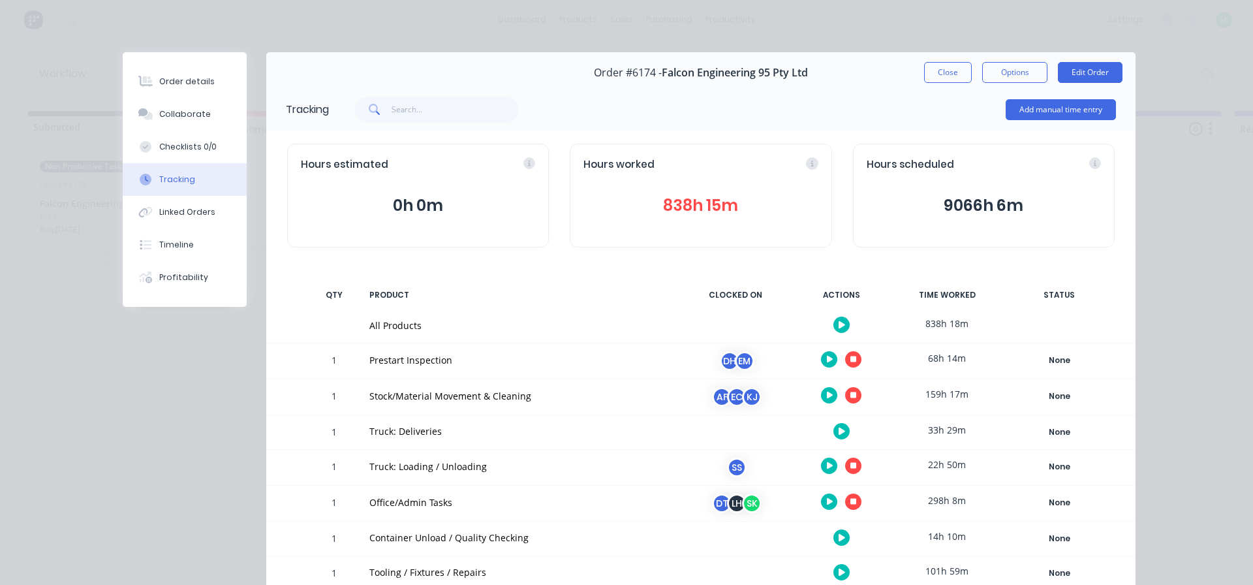
click at [853, 470] on button "button" at bounding box center [853, 465] width 16 height 16
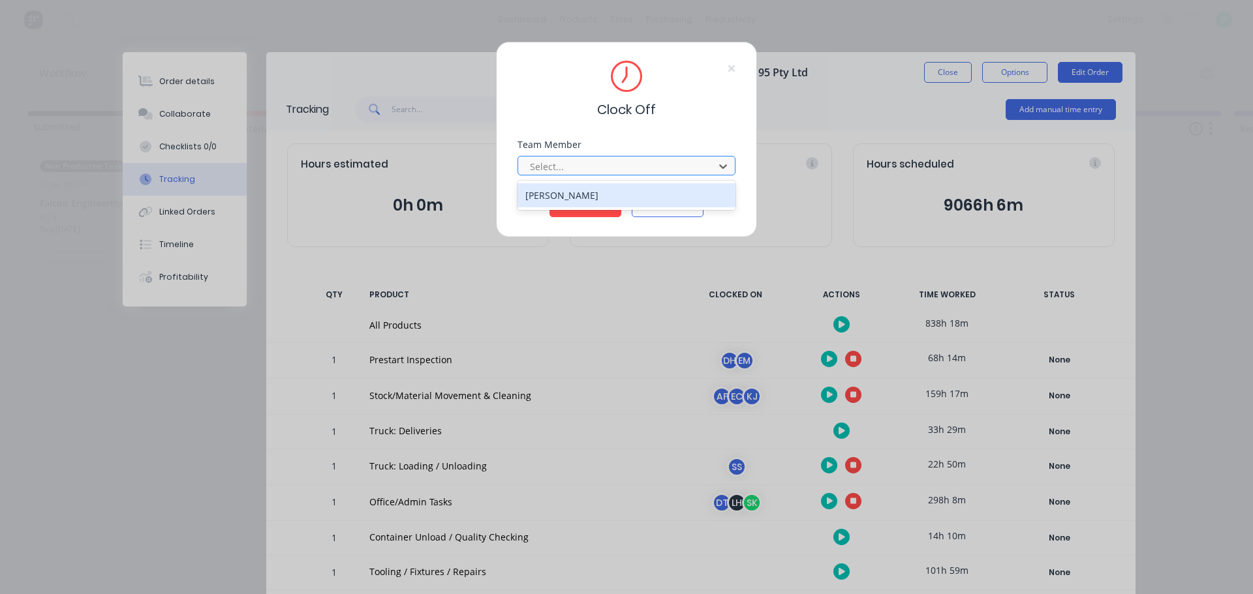
click at [697, 162] on div at bounding box center [617, 167] width 179 height 16
click at [635, 191] on div "[PERSON_NAME]" at bounding box center [626, 195] width 218 height 24
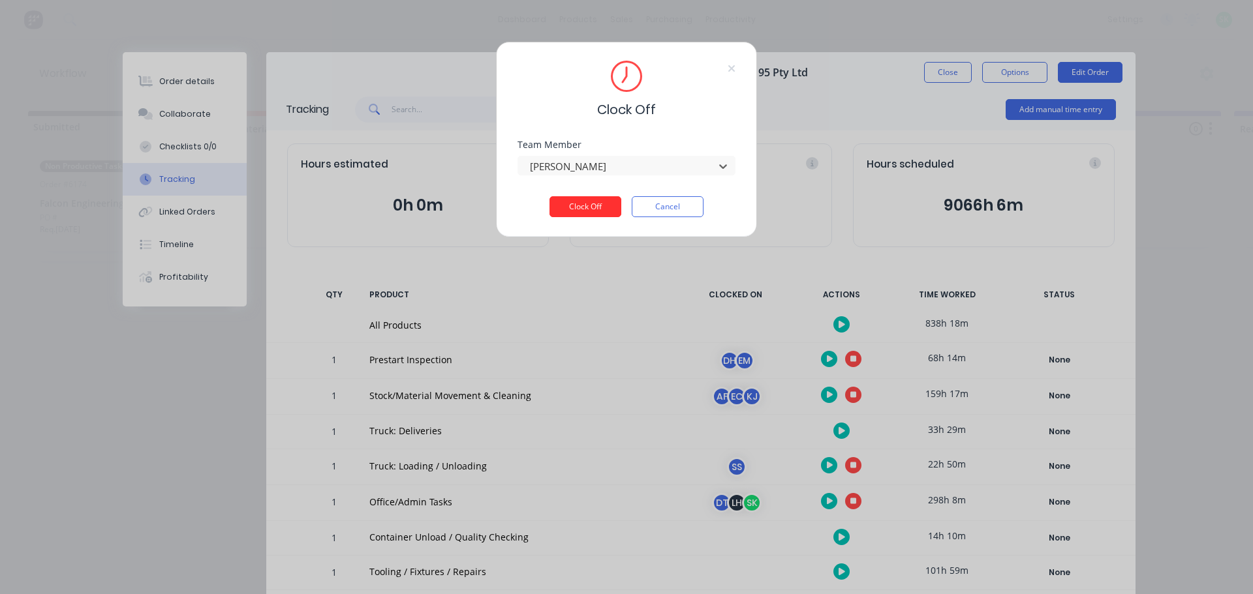
click at [607, 205] on button "Clock Off" at bounding box center [585, 206] width 72 height 21
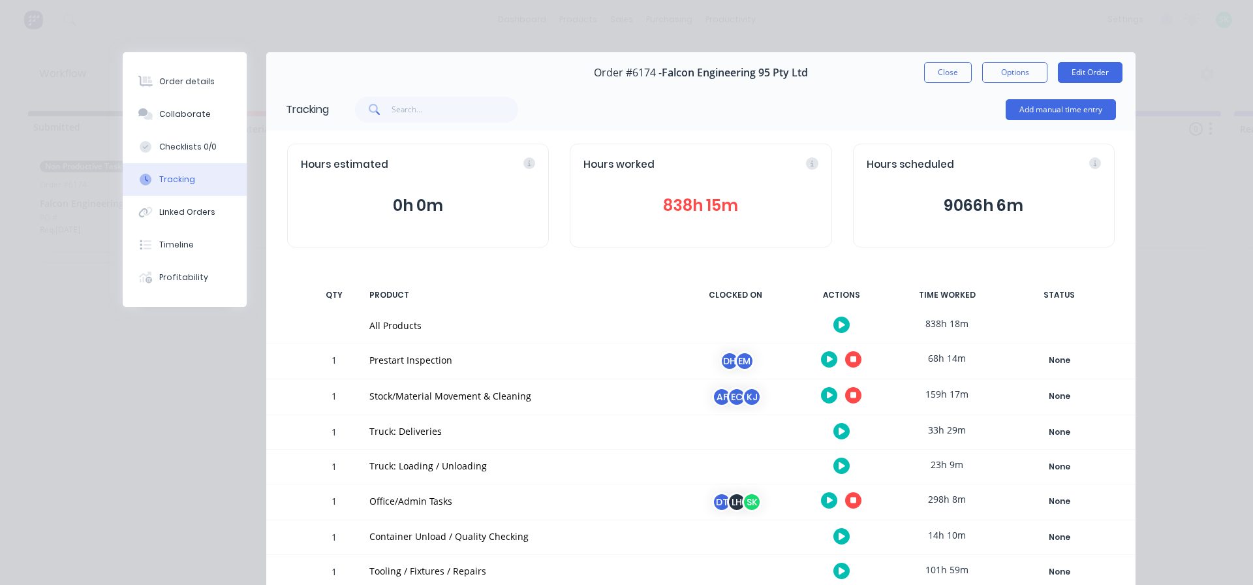
click at [842, 431] on button "button" at bounding box center [841, 431] width 16 height 16
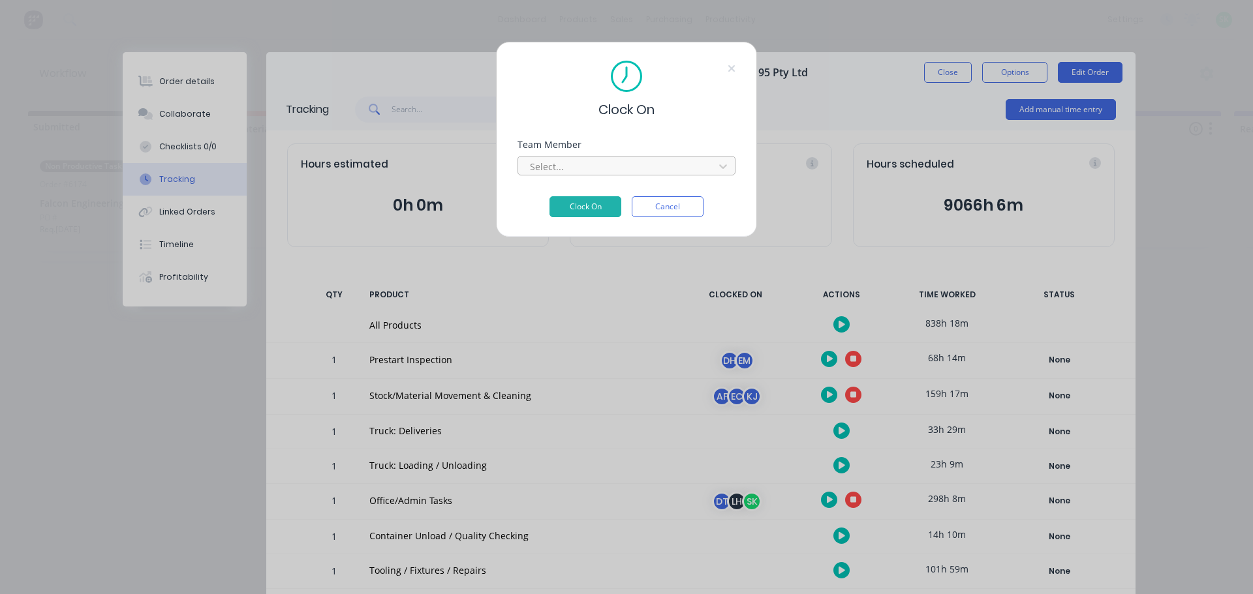
click at [663, 165] on div at bounding box center [617, 167] width 179 height 16
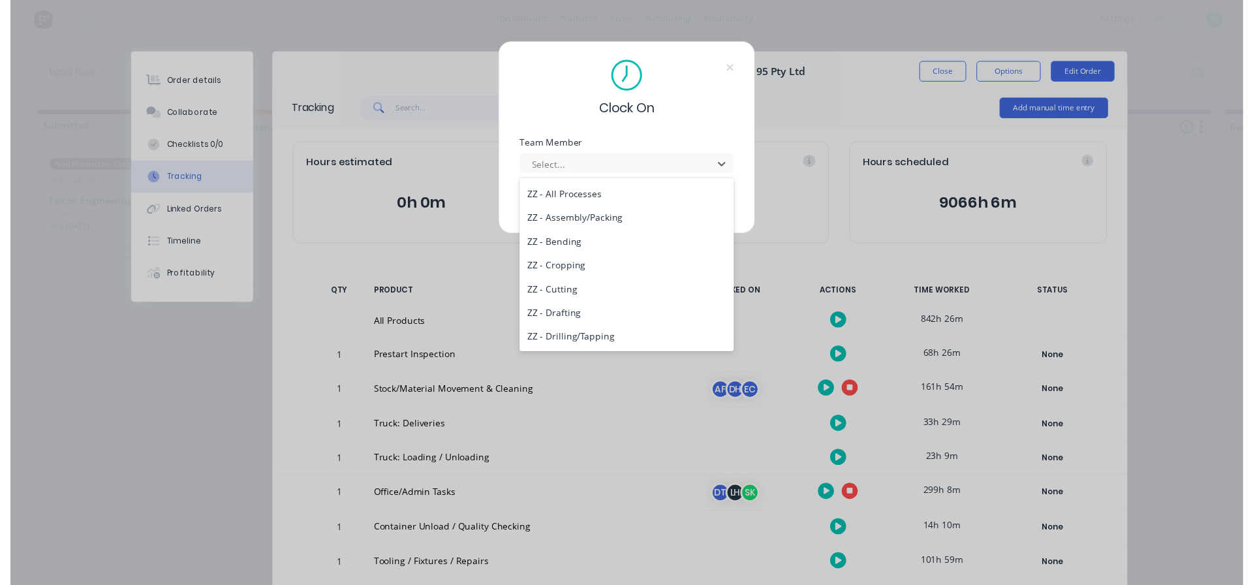
scroll to position [587, 0]
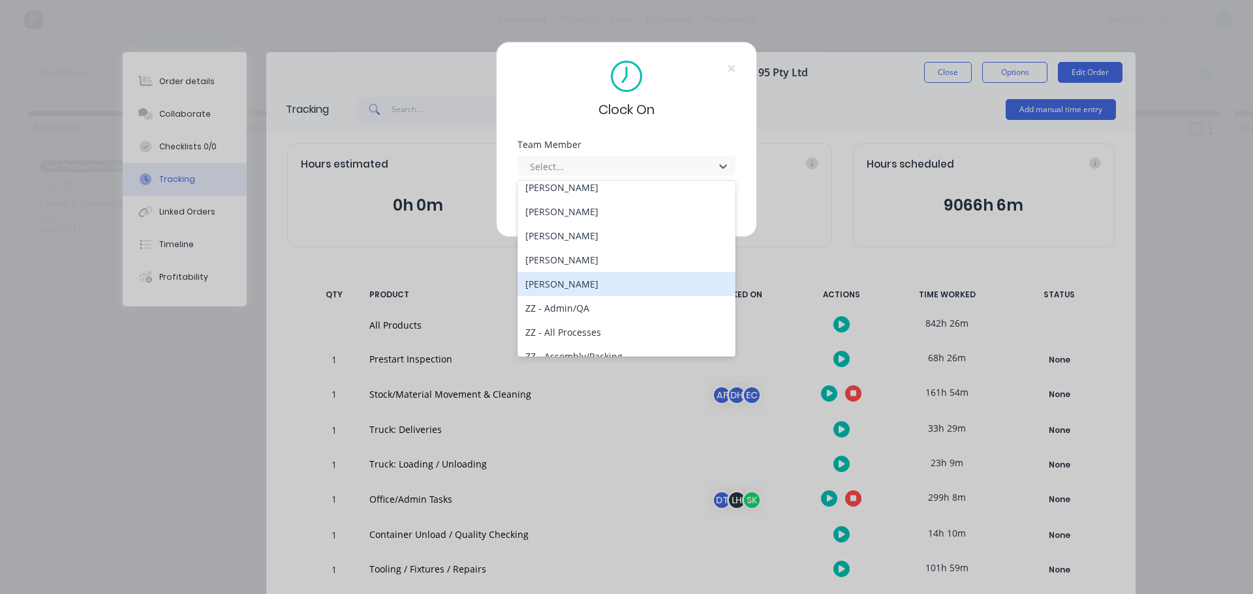
click at [602, 284] on div "[PERSON_NAME]" at bounding box center [626, 284] width 218 height 24
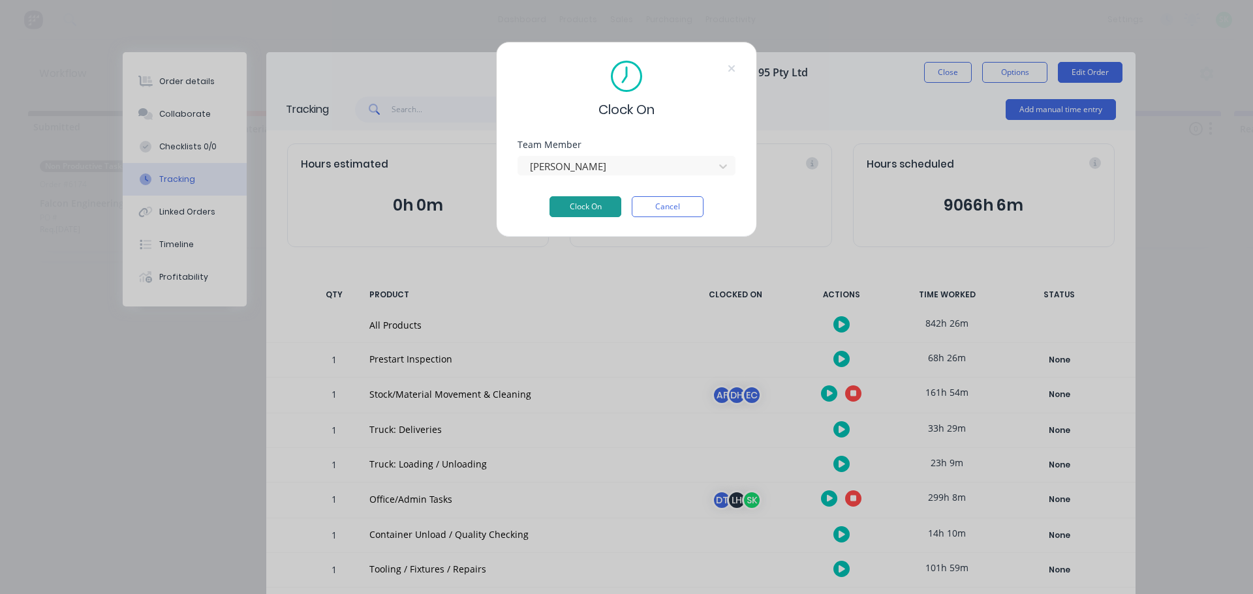
click at [614, 201] on button "Clock On" at bounding box center [585, 206] width 72 height 21
